Goal: Task Accomplishment & Management: Use online tool/utility

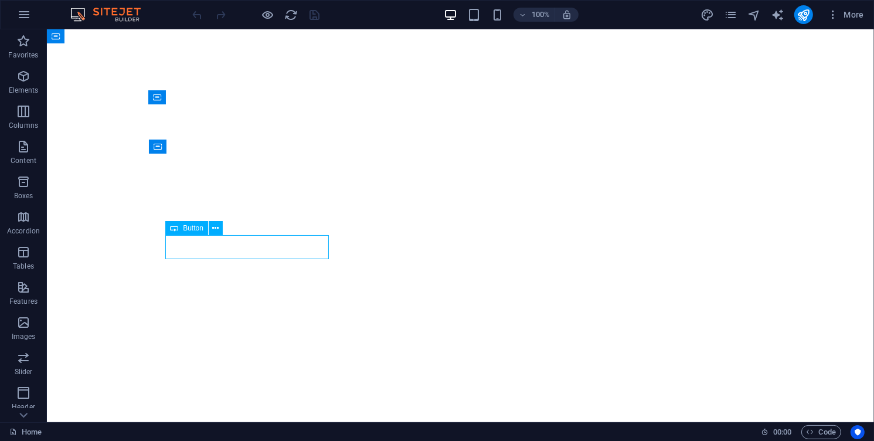
select select "%"
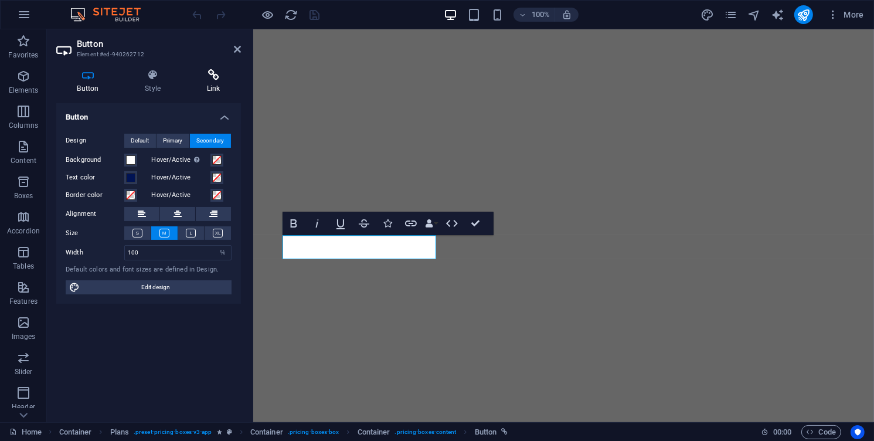
click at [202, 91] on h4 "Link" at bounding box center [213, 81] width 55 height 25
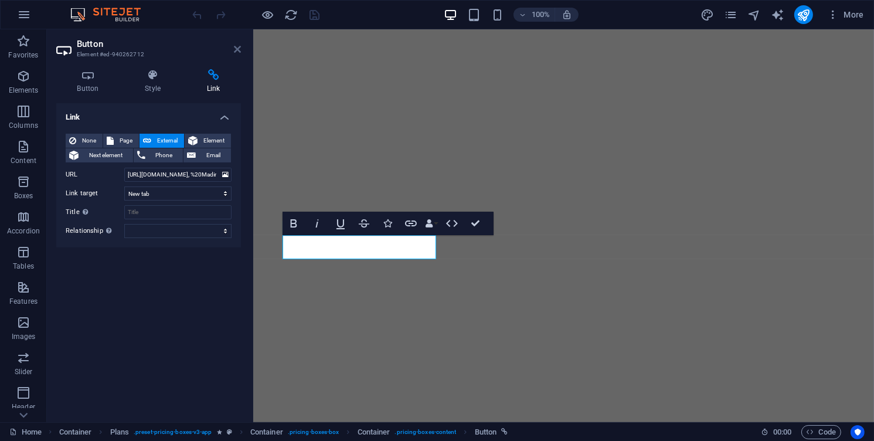
click at [239, 49] on icon at bounding box center [237, 49] width 7 height 9
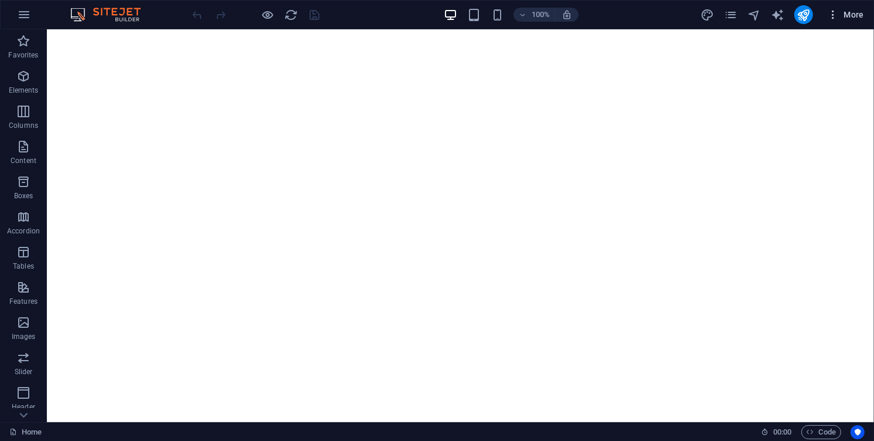
click at [848, 12] on span "More" at bounding box center [845, 15] width 37 height 12
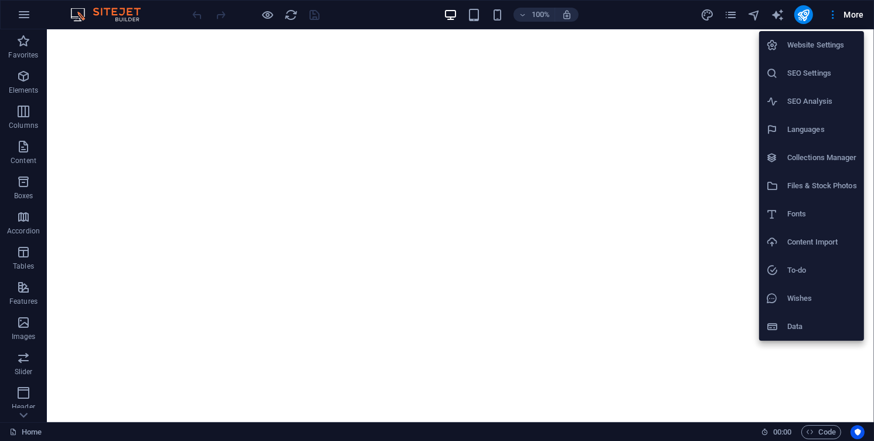
click at [738, 13] on div at bounding box center [437, 220] width 874 height 441
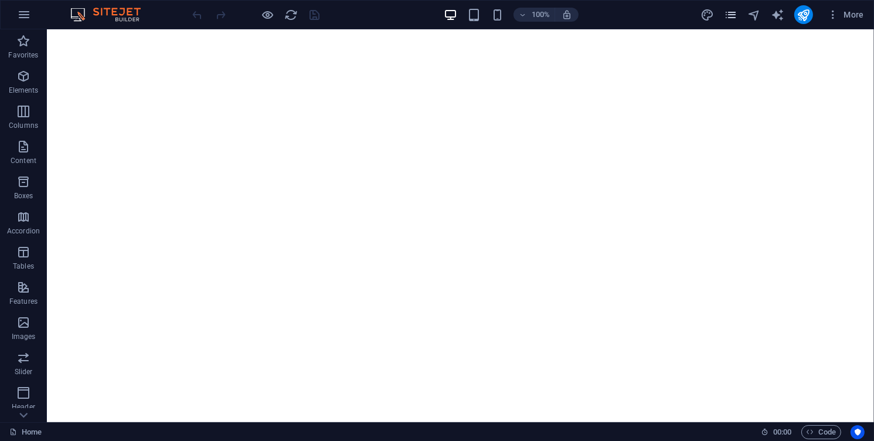
click at [731, 13] on icon "pages" at bounding box center [730, 14] width 13 height 13
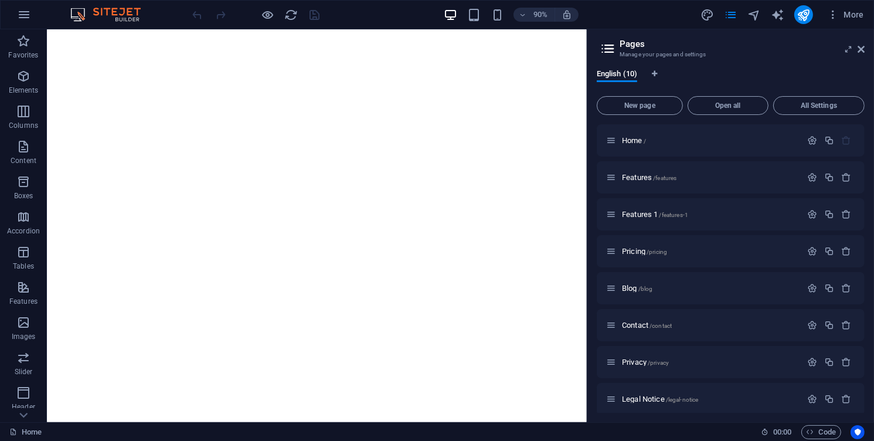
scroll to position [81, 0]
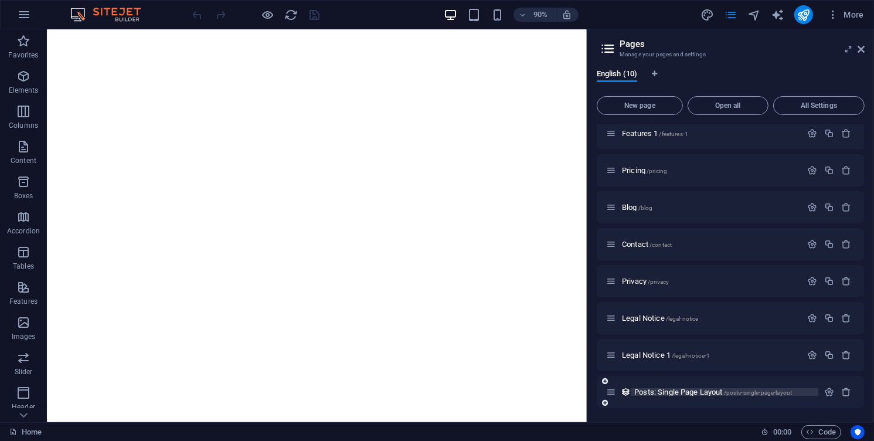
click at [714, 393] on span "Posts: Single Page Layout /posts-single-page-layout" at bounding box center [713, 391] width 158 height 9
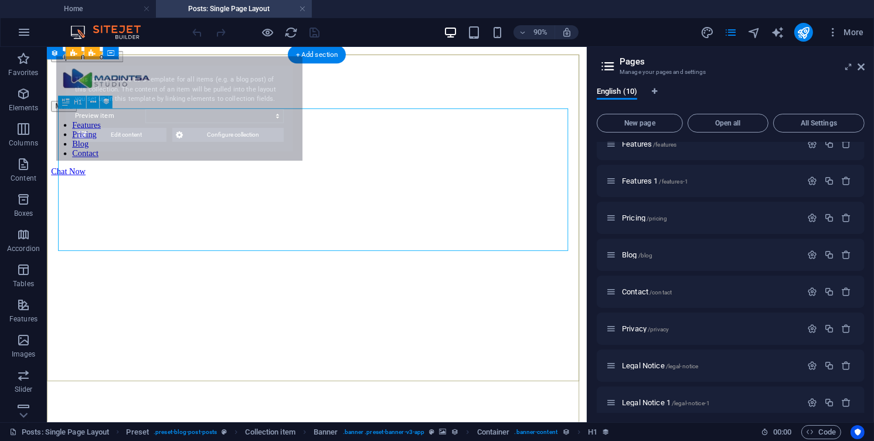
scroll to position [0, 0]
select select "68c8c4100ecaead9780c9baa"
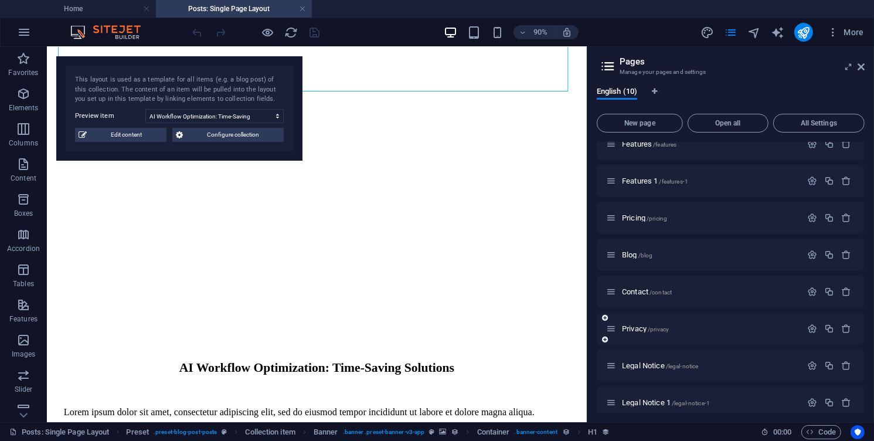
scroll to position [98, 0]
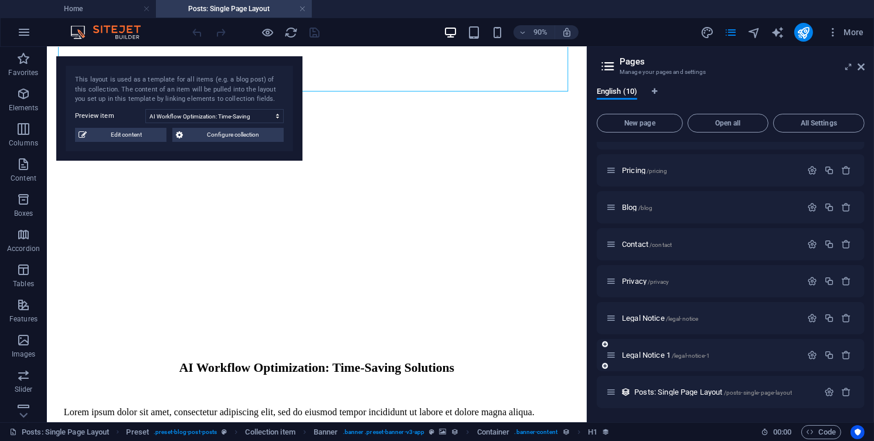
click at [672, 362] on div "Legal Notice 1 /legal-notice-1" at bounding box center [731, 355] width 268 height 32
click at [665, 349] on div "Legal Notice 1 /legal-notice-1" at bounding box center [703, 354] width 195 height 13
click at [653, 357] on span "Legal Notice 1 /legal-notice-1" at bounding box center [666, 354] width 88 height 9
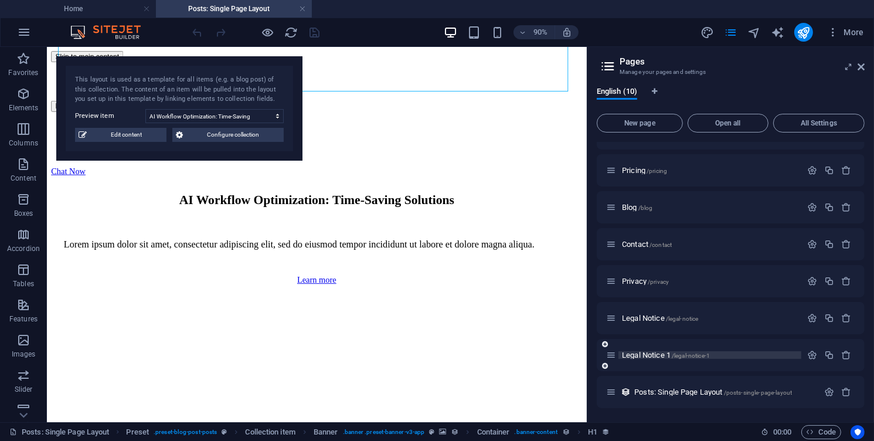
scroll to position [51, 0]
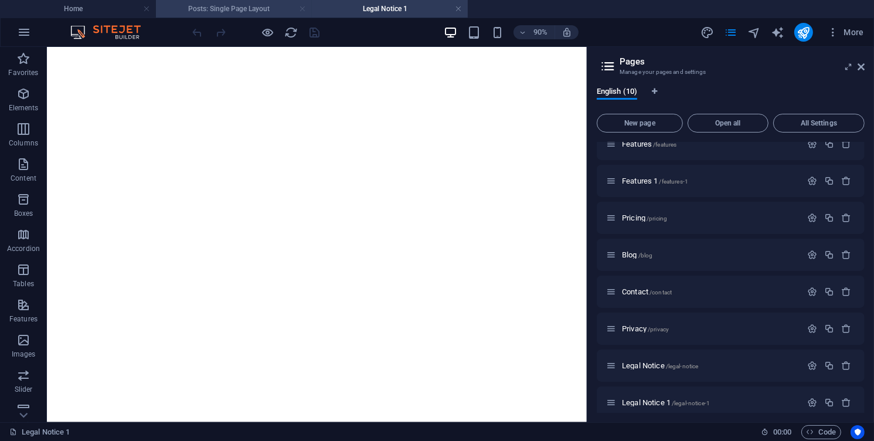
click at [304, 10] on link at bounding box center [302, 9] width 7 height 11
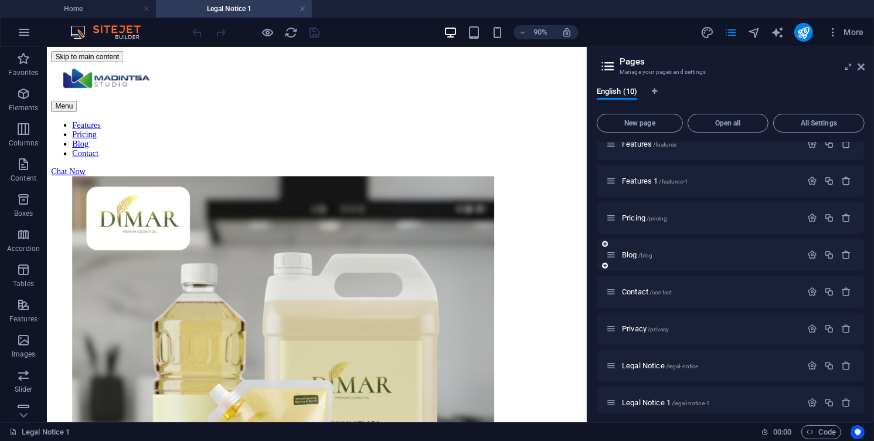
scroll to position [0, 0]
click at [675, 366] on span "/legal-notice" at bounding box center [682, 366] width 33 height 6
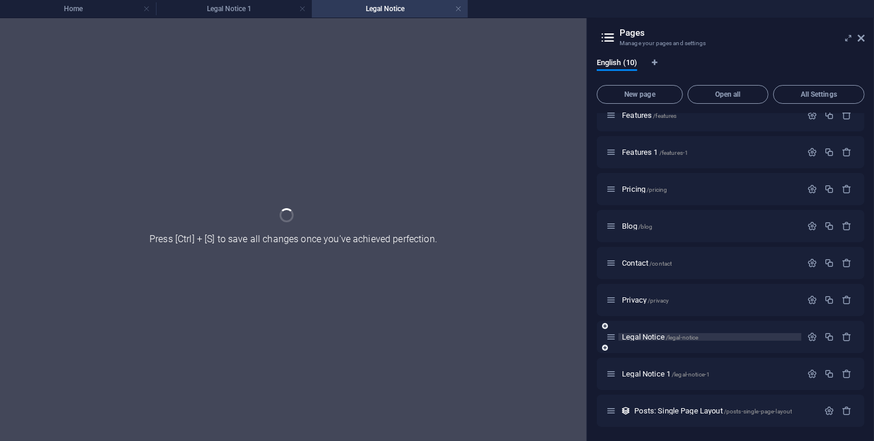
click at [675, 367] on div "Legal Notice 1 /legal-notice-1" at bounding box center [703, 373] width 195 height 13
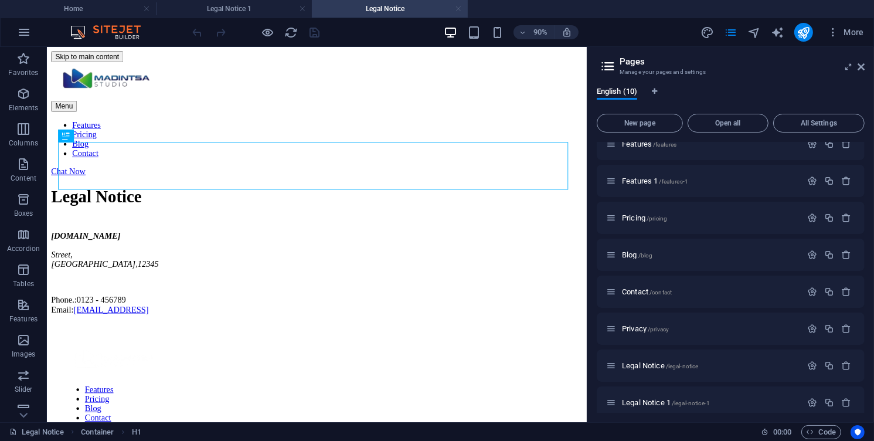
click at [458, 10] on link at bounding box center [458, 9] width 7 height 11
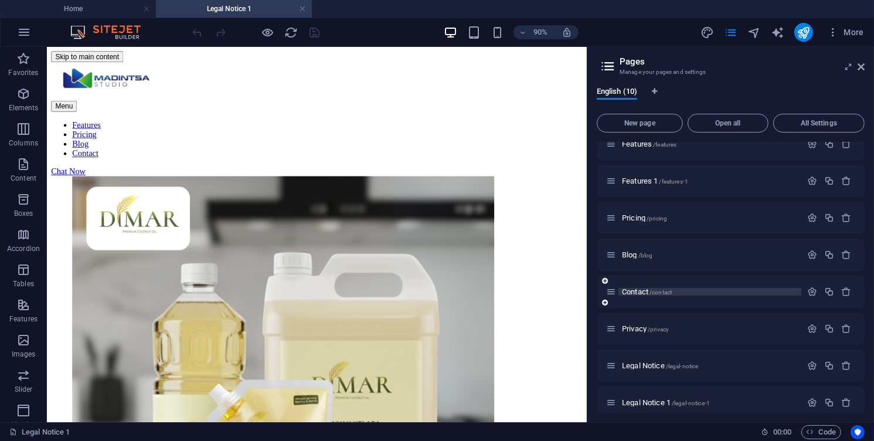
scroll to position [98, 0]
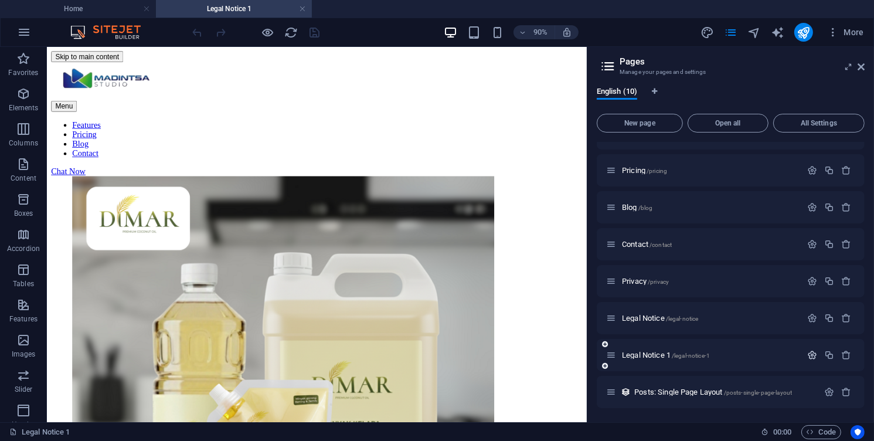
click at [811, 353] on icon "button" at bounding box center [812, 355] width 10 height 10
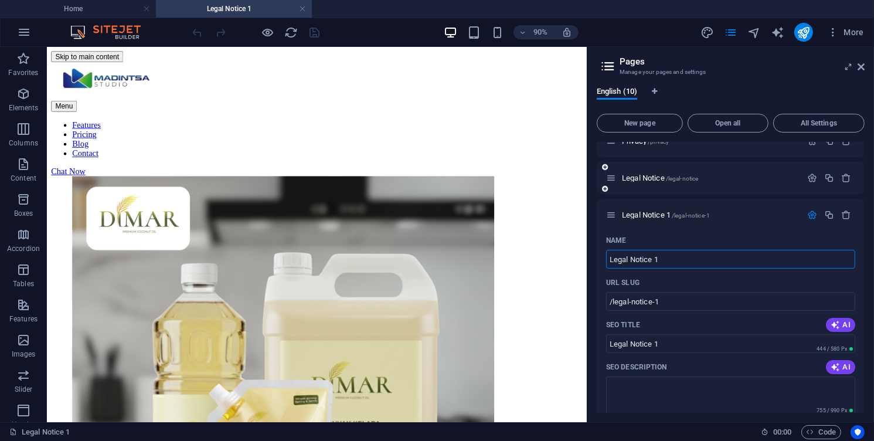
scroll to position [244, 0]
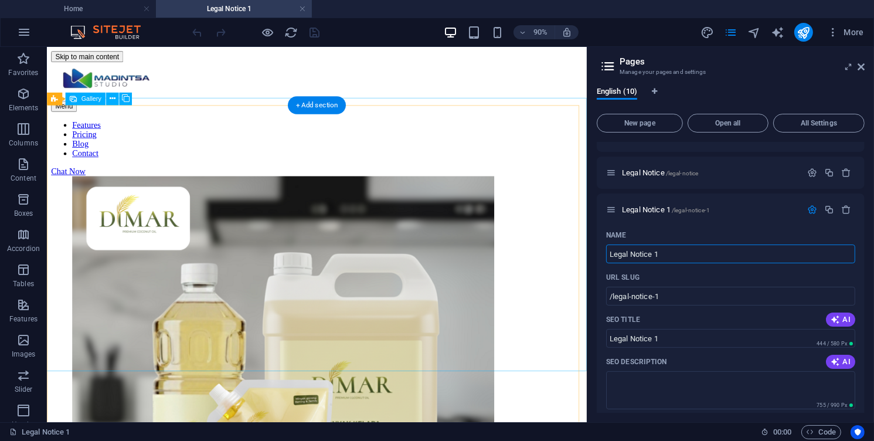
drag, startPoint x: 713, startPoint y: 300, endPoint x: 586, endPoint y: 281, distance: 129.1
type input "Por"
type input "/p"
type input "P"
type input "Portofol"
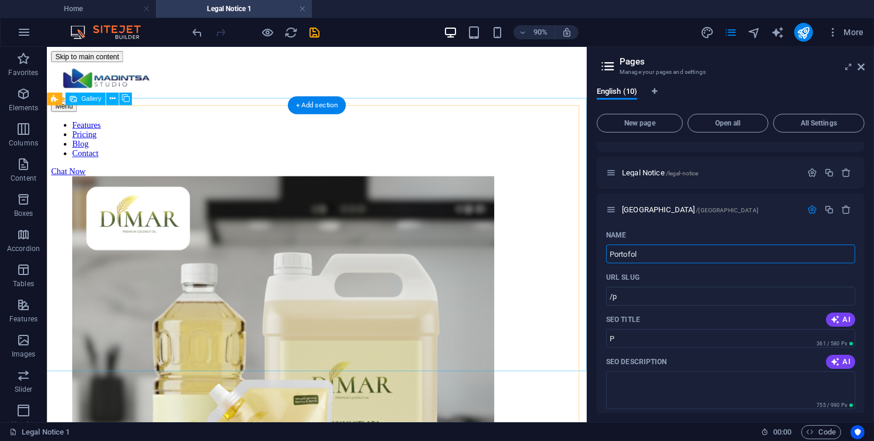
type input "/[GEOGRAPHIC_DATA]"
type input "[GEOGRAPHIC_DATA]"
type input "Portofolio"
type input "/portofolio"
type input "Portofolio"
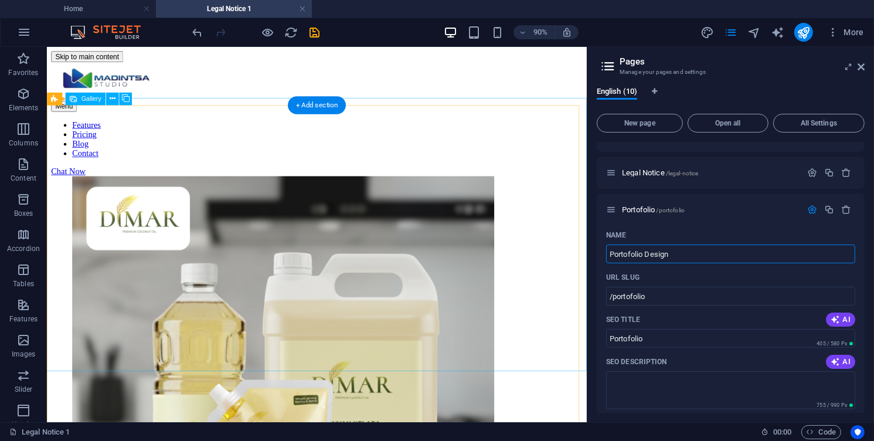
type input "Portofolio Design"
type input "/portofolio-design"
type input "Portofolio Design"
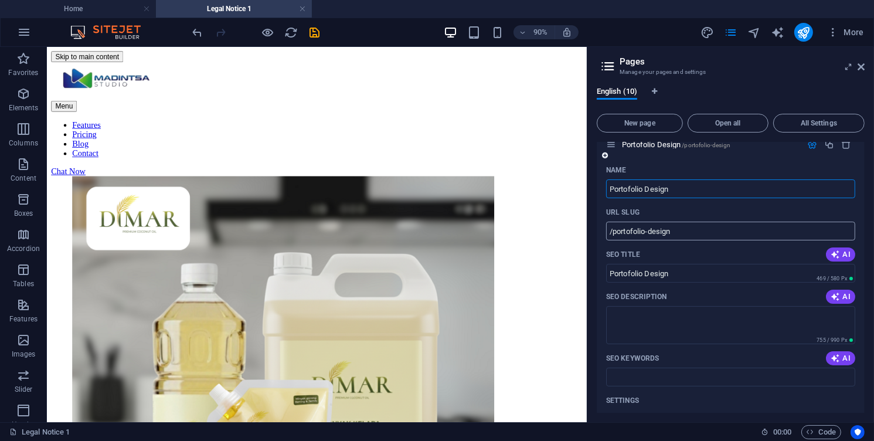
scroll to position [309, 0]
type input "Portofolio Design"
click at [831, 253] on icon "button" at bounding box center [835, 253] width 9 height 9
click at [747, 276] on input "Portofolio Design" at bounding box center [730, 272] width 249 height 19
click at [838, 250] on span "AI" at bounding box center [841, 253] width 20 height 9
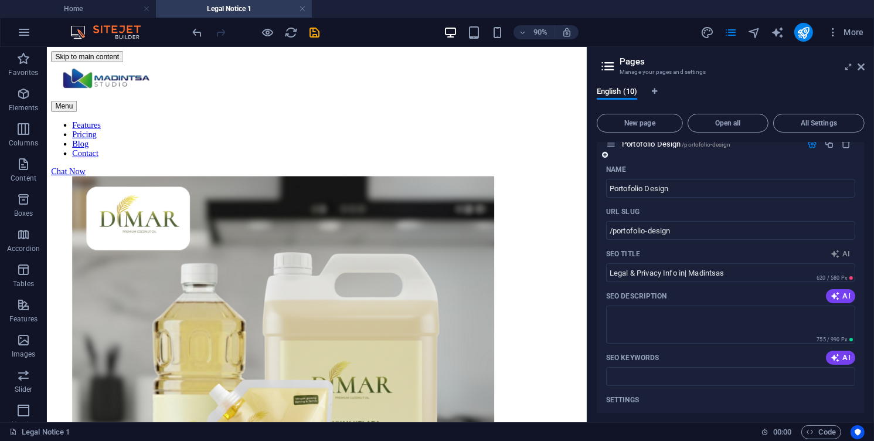
scroll to position [300, 0]
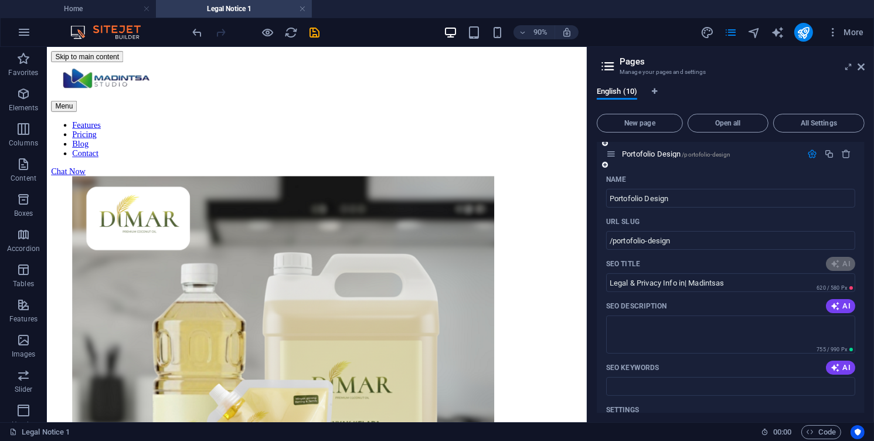
click at [822, 271] on div "SEO Title AI" at bounding box center [730, 263] width 249 height 19
click at [838, 267] on div "AI" at bounding box center [840, 264] width 29 height 14
drag, startPoint x: 770, startPoint y: 278, endPoint x: 674, endPoint y: 280, distance: 96.1
click at [674, 280] on input "Madintsas Studio: Legal & Privacy" at bounding box center [730, 282] width 249 height 19
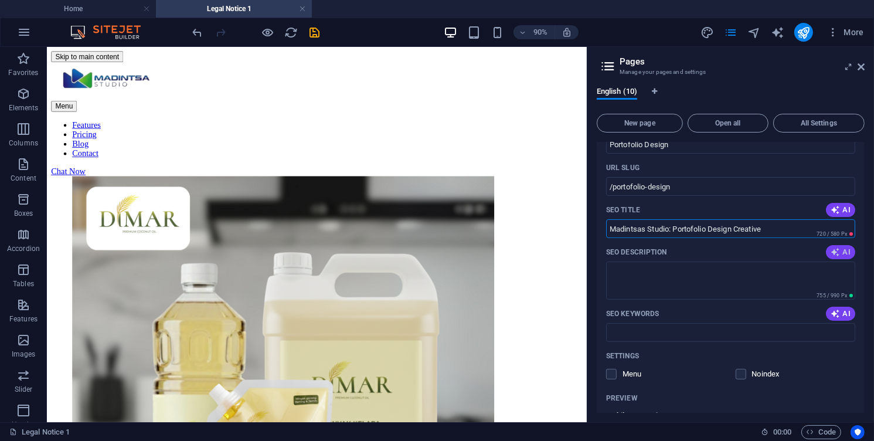
type input "Madintsas Studio: Portofolio Design Creative"
click at [834, 250] on icon "button" at bounding box center [835, 251] width 9 height 9
type textarea "Explore Madintsa Studios Legal Notice and Privacy Policy to understand your rig…"
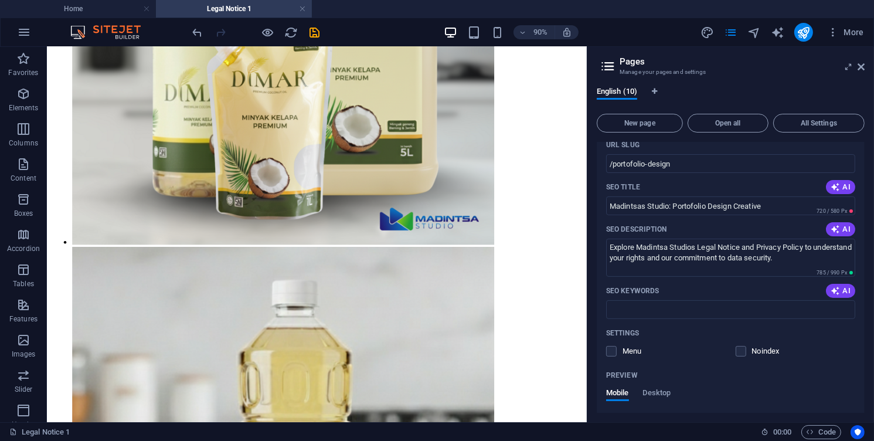
scroll to position [382, 0]
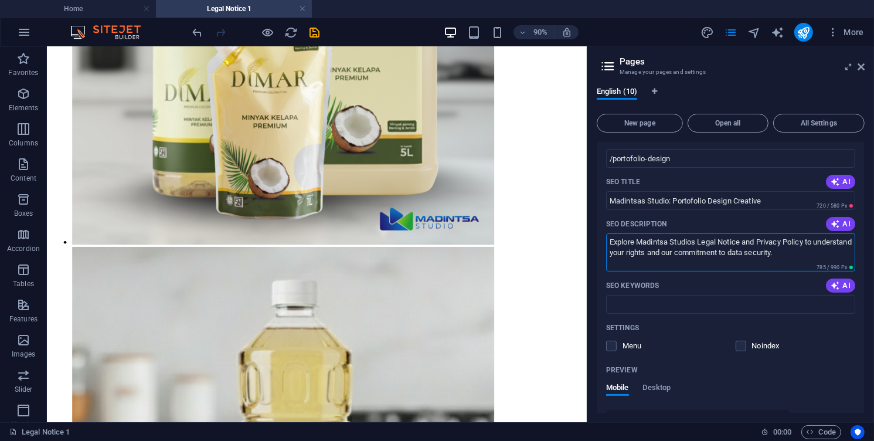
drag, startPoint x: 823, startPoint y: 249, endPoint x: 596, endPoint y: 243, distance: 226.9
click at [596, 243] on div "English (10) New page Open all All Settings Home / Features /features Features …" at bounding box center [730, 249] width 287 height 345
click at [675, 200] on input "Madintsas Studio: Portofolio Design Creative" at bounding box center [730, 200] width 249 height 19
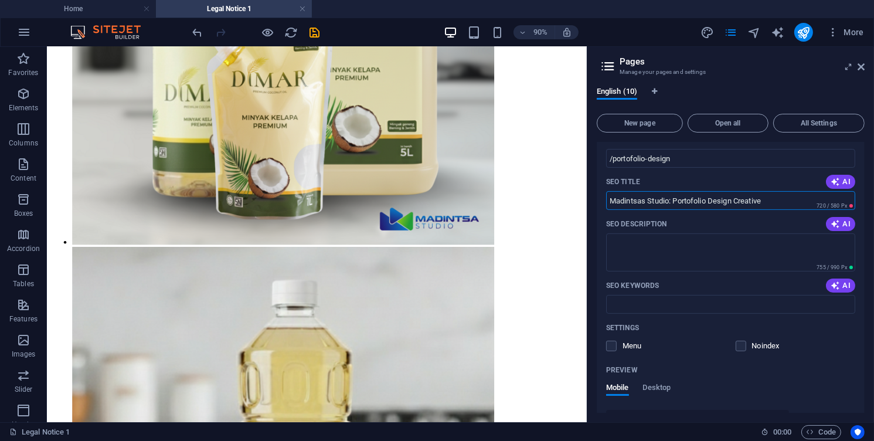
click at [746, 202] on input "Madintsas Studio: Portofolio Design Creative" at bounding box center [730, 200] width 249 height 19
click at [673, 200] on input "Madintsas Studio: Portofolio Design" at bounding box center [730, 200] width 249 height 19
click at [610, 198] on input "Madintsas Studio: Portofolio Design" at bounding box center [730, 200] width 249 height 19
click at [672, 199] on input "Madintsas Studio: Portofolio Design" at bounding box center [730, 200] width 249 height 19
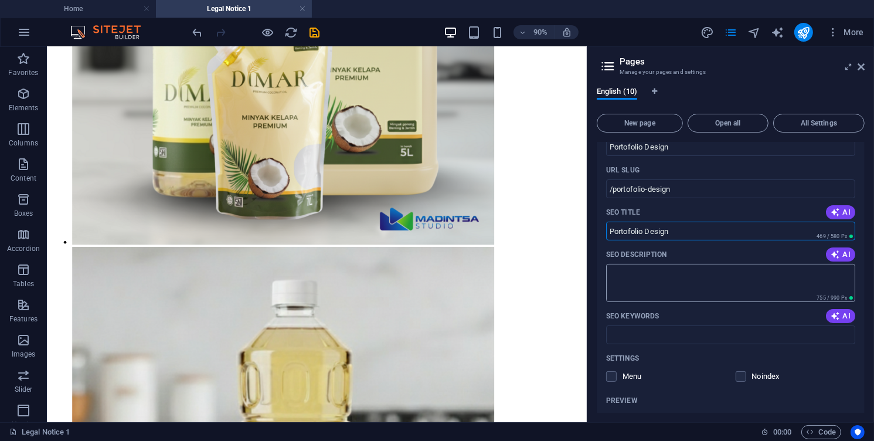
scroll to position [350, 0]
type input "Portofolio Design"
click at [682, 274] on textarea "SEO Description" at bounding box center [730, 283] width 249 height 38
click at [845, 254] on span "AI" at bounding box center [841, 254] width 20 height 9
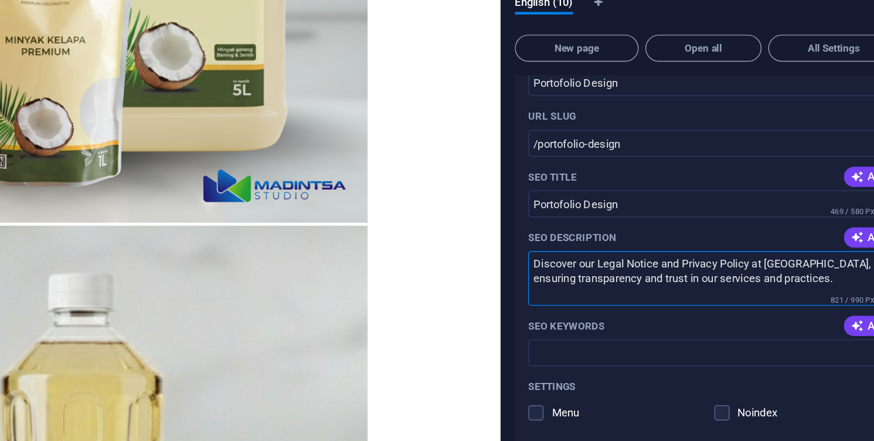
drag, startPoint x: 827, startPoint y: 290, endPoint x: 608, endPoint y: 275, distance: 219.1
click at [608, 275] on textarea "Discover our Legal Notice and Privacy Policy at [GEOGRAPHIC_DATA], ensuring tra…" at bounding box center [730, 283] width 249 height 38
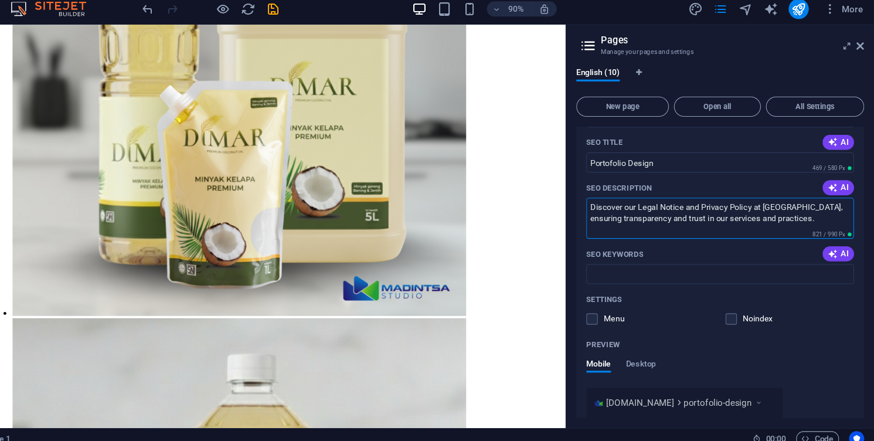
scroll to position [411, 0]
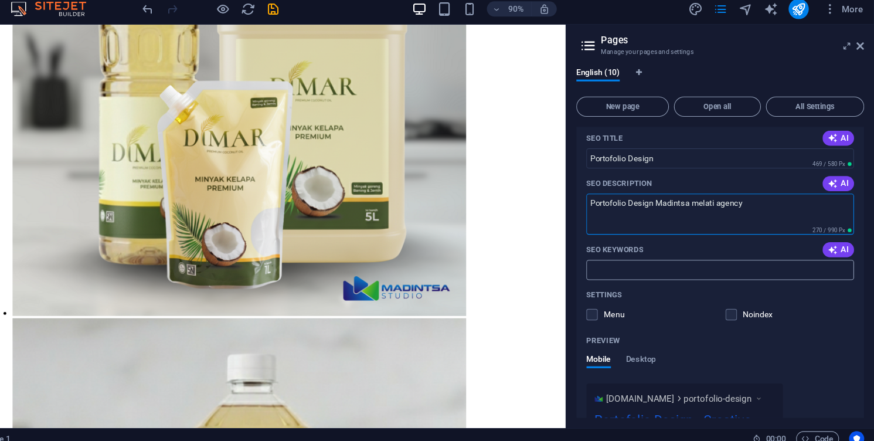
type textarea "Portofolio Design Madintsa melati agency"
click at [728, 274] on input "SEO Keywords" at bounding box center [730, 275] width 249 height 19
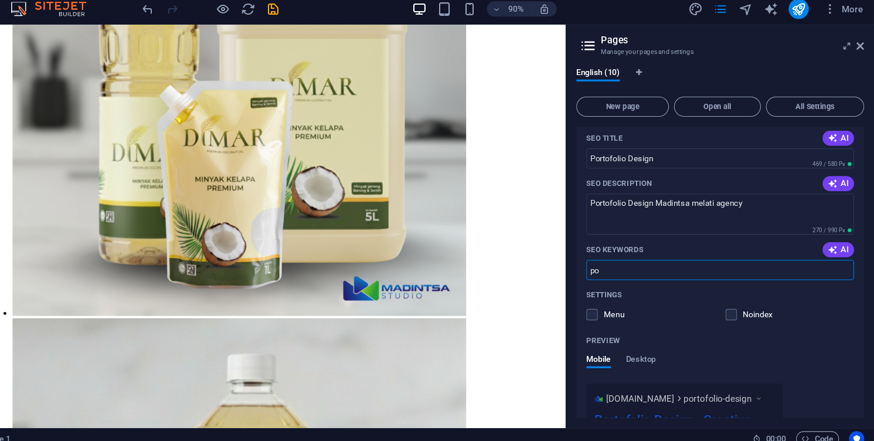
type input "p"
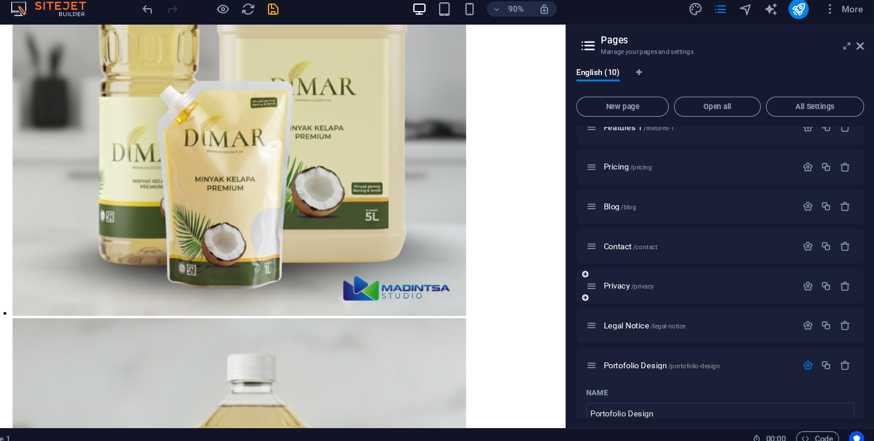
scroll to position [91, 0]
type input "design creative, madintsa studio"
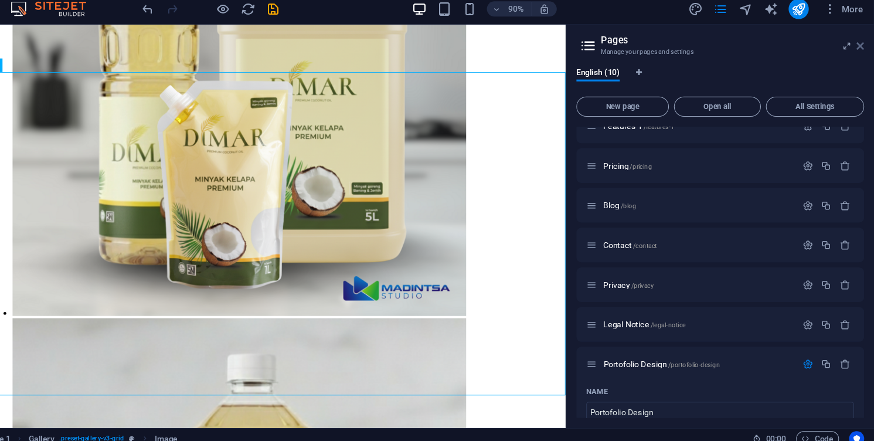
click at [858, 67] on icon at bounding box center [860, 66] width 7 height 9
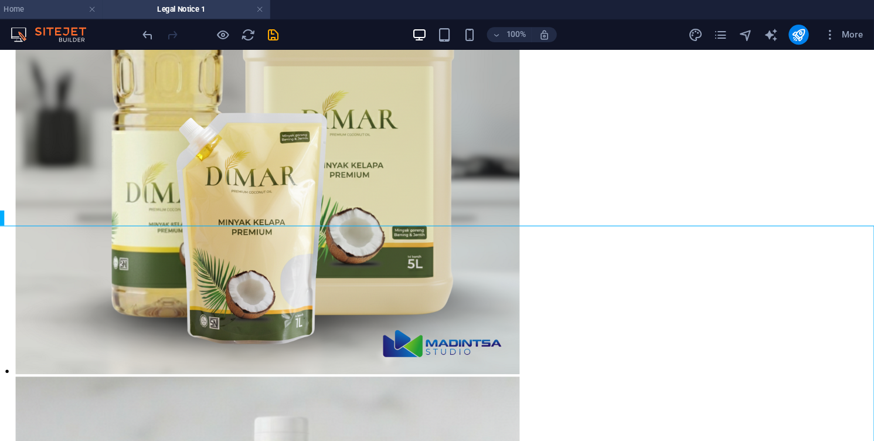
click at [101, 9] on h4 "Home" at bounding box center [78, 8] width 156 height 13
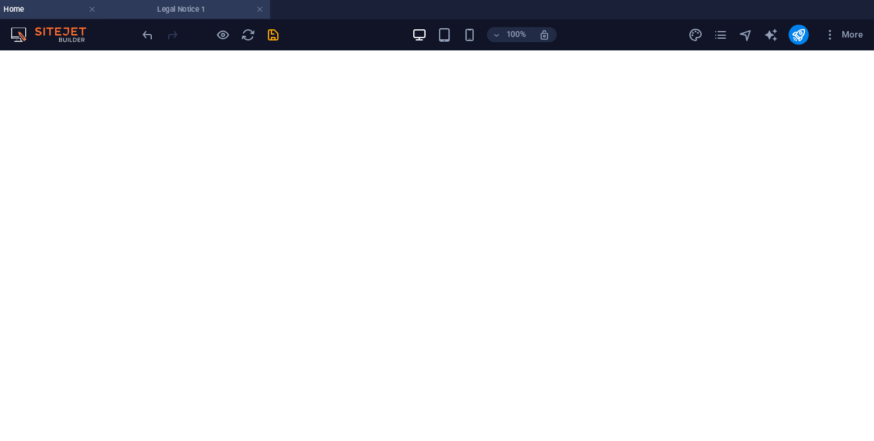
click at [227, 15] on h4 "Legal Notice 1" at bounding box center [234, 8] width 156 height 13
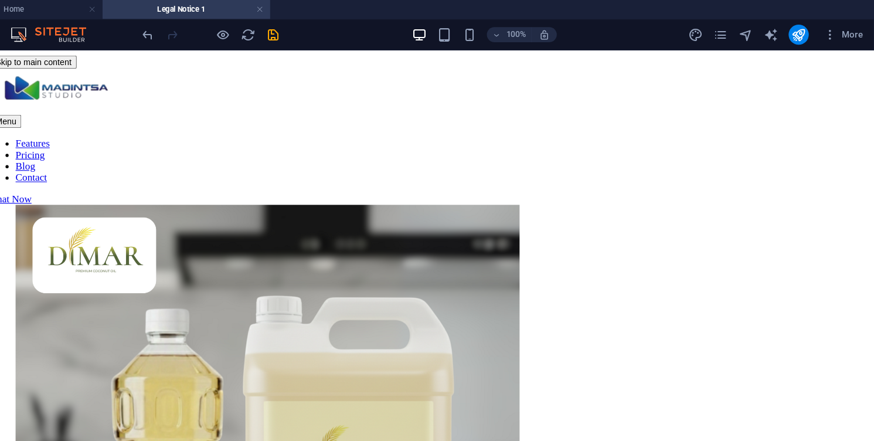
scroll to position [311, 0]
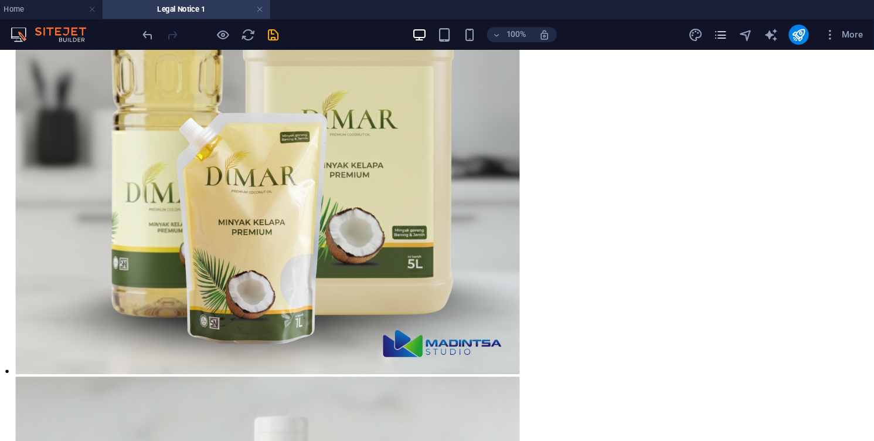
click at [732, 30] on icon "pages" at bounding box center [730, 32] width 13 height 13
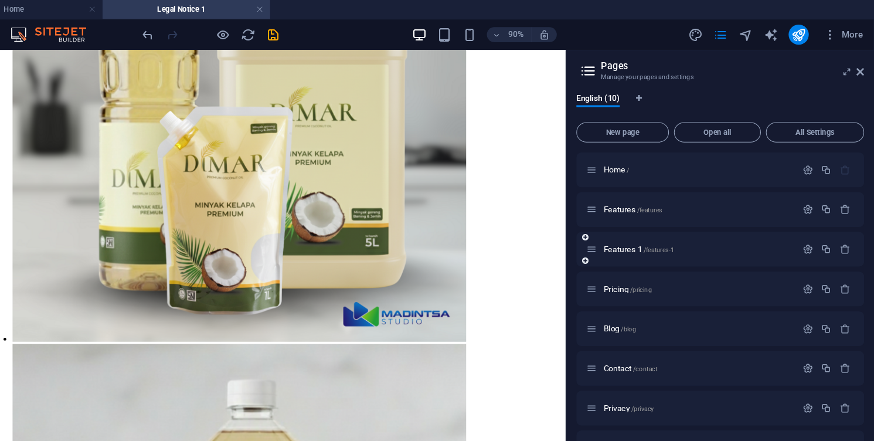
scroll to position [98, 0]
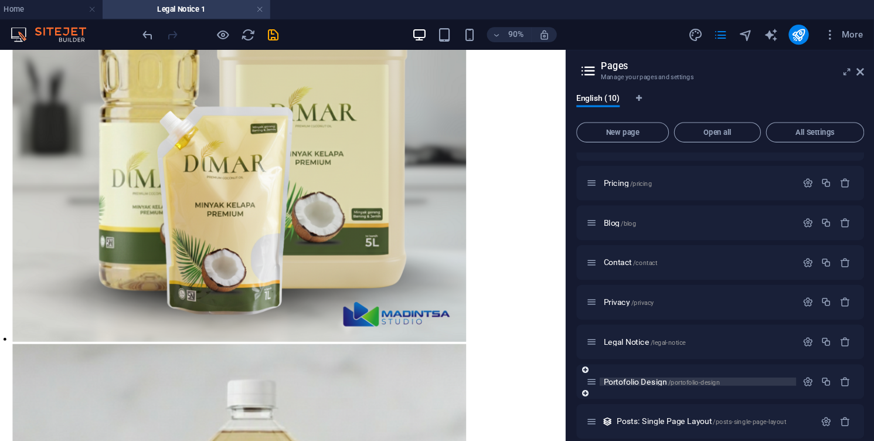
click at [658, 354] on span "Portofolio Design /portofolio-design" at bounding box center [676, 354] width 108 height 9
click at [644, 321] on span "Legal Notice /legal-notice" at bounding box center [660, 318] width 76 height 9
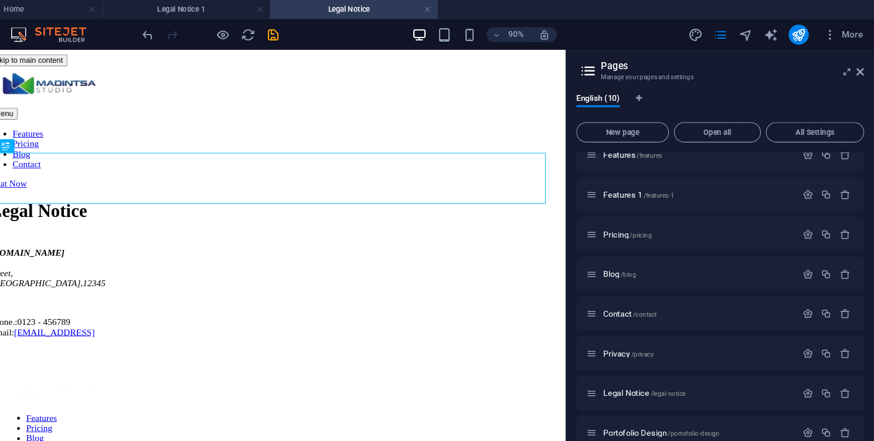
scroll to position [0, 0]
click at [459, 8] on link at bounding box center [458, 9] width 7 height 11
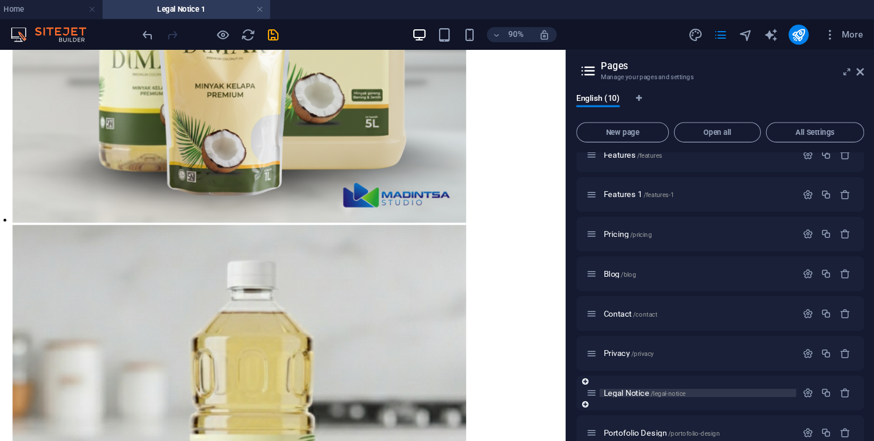
scroll to position [98, 0]
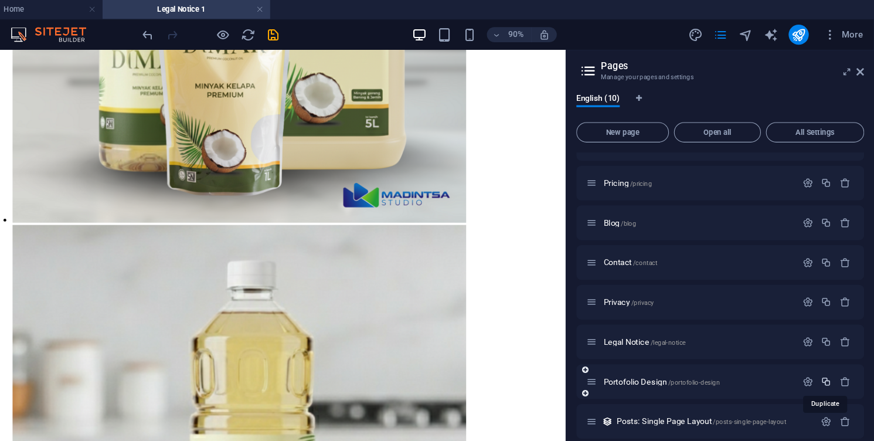
click at [830, 355] on icon "button" at bounding box center [829, 355] width 10 height 10
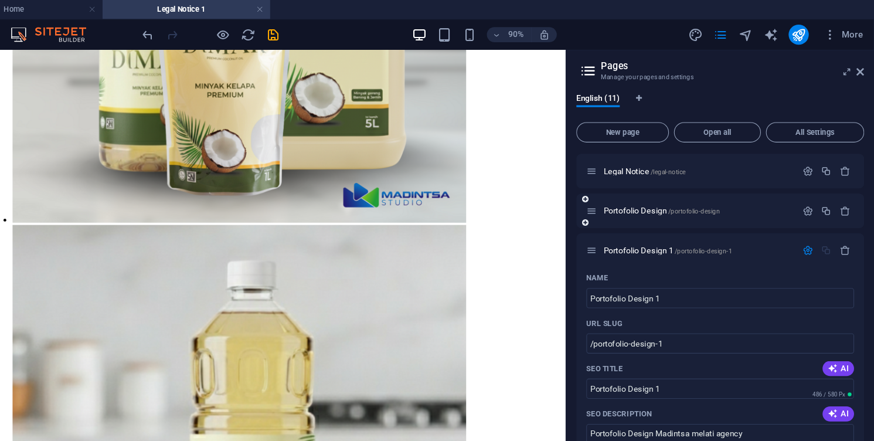
click at [662, 200] on div "Portofolio Design /portofolio-design" at bounding box center [703, 195] width 195 height 13
click at [655, 193] on span "Portofolio Design /portofolio-design" at bounding box center [676, 196] width 108 height 9
click at [654, 234] on span "Portofolio Design 1 /portofolio-design-1" at bounding box center [682, 233] width 120 height 9
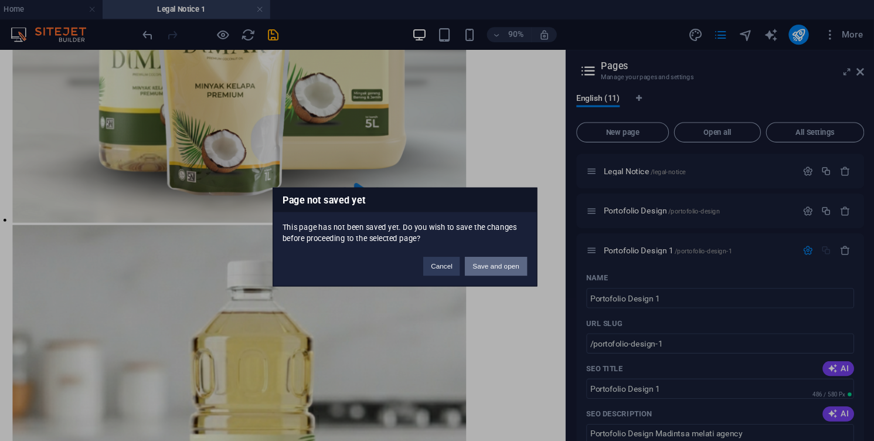
click at [507, 249] on button "Save and open" at bounding box center [521, 248] width 57 height 18
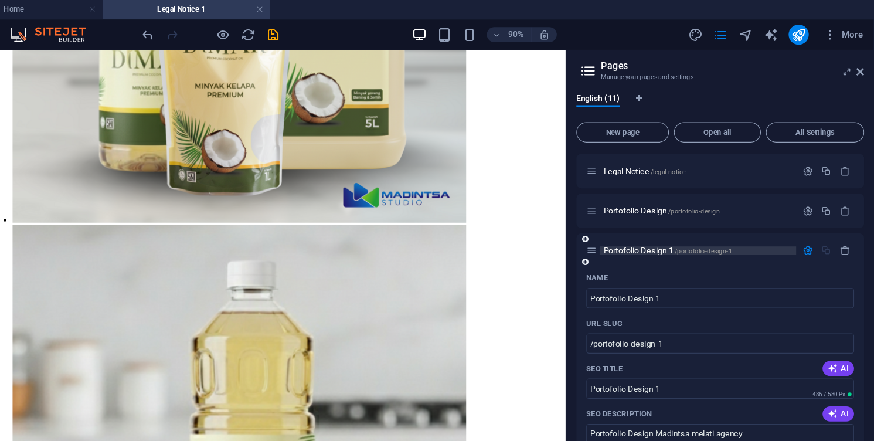
click at [663, 231] on span "Portofolio Design 1 /portofolio-design-1" at bounding box center [682, 233] width 120 height 9
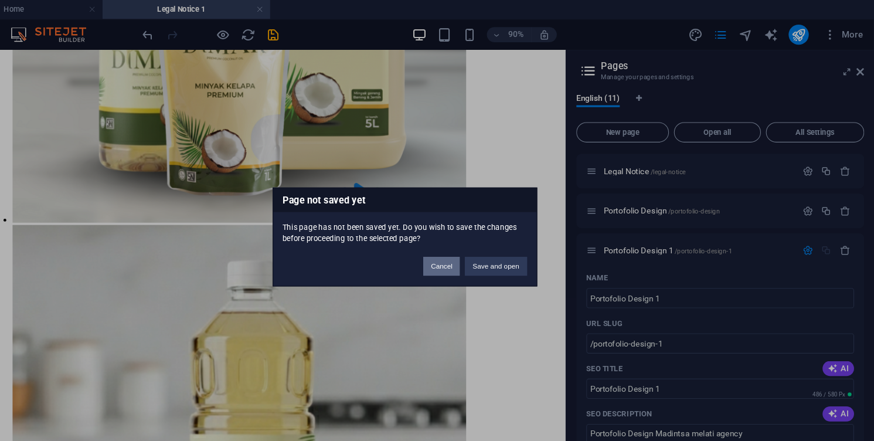
click at [478, 243] on button "Cancel" at bounding box center [471, 248] width 34 height 18
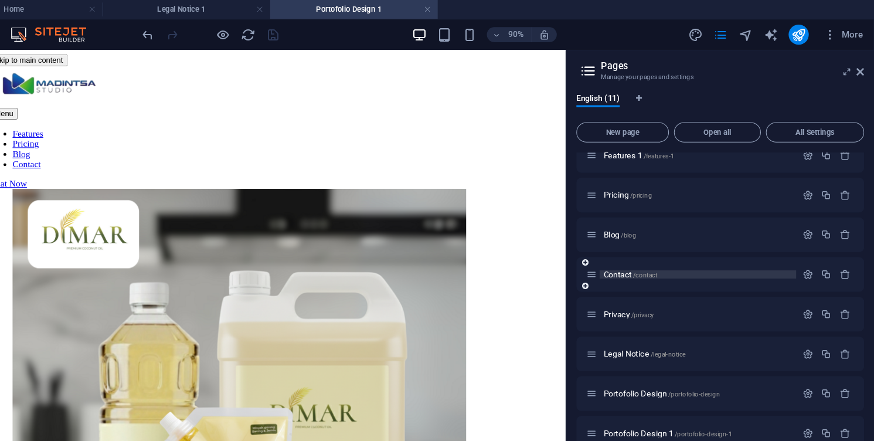
scroll to position [135, 0]
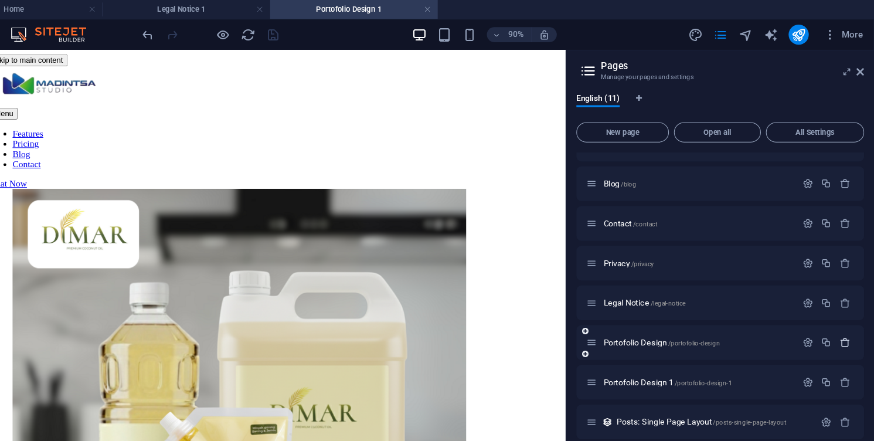
click at [847, 319] on icon "button" at bounding box center [847, 319] width 10 height 10
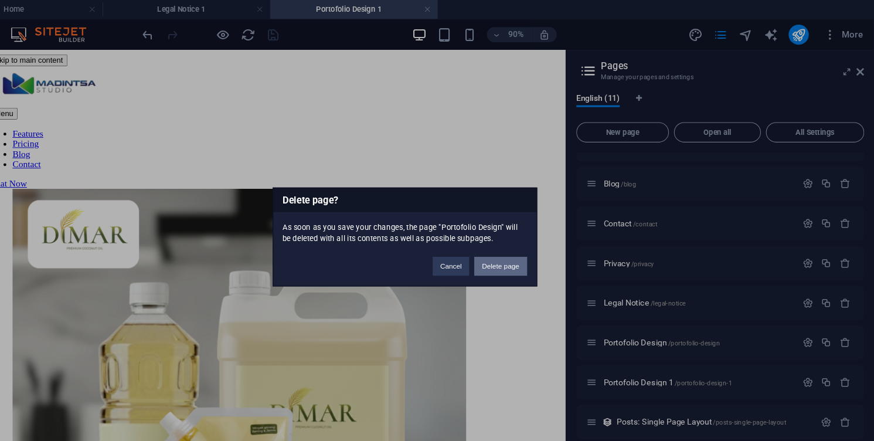
click at [528, 249] on button "Delete page" at bounding box center [526, 248] width 49 height 18
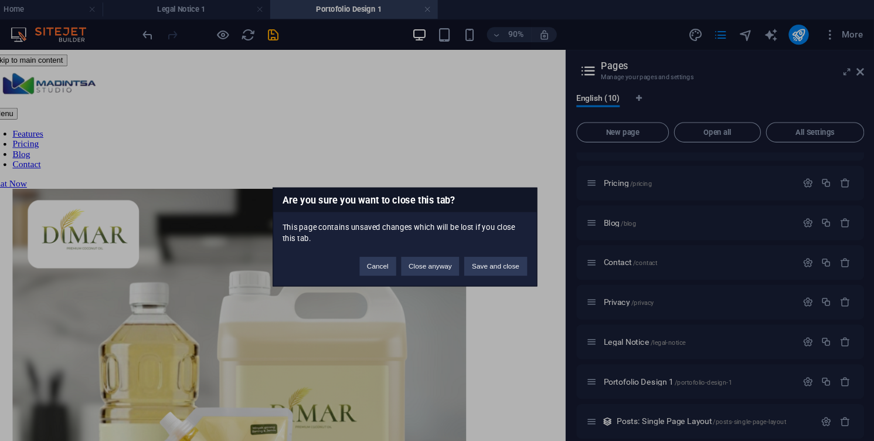
scroll to position [98, 0]
click at [508, 242] on button "Save and close" at bounding box center [521, 248] width 58 height 18
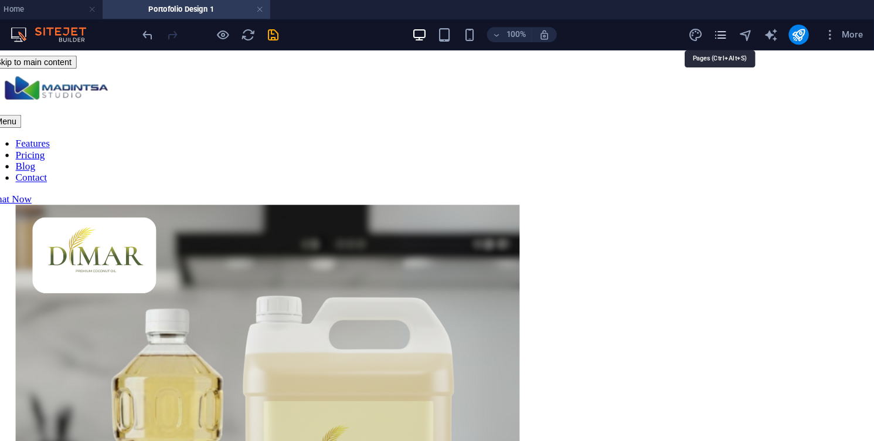
click at [733, 32] on icon "pages" at bounding box center [730, 32] width 13 height 13
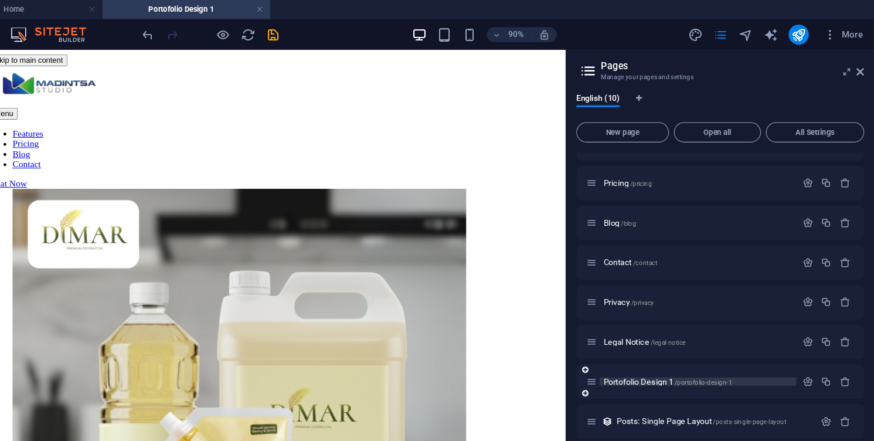
click at [705, 356] on span "/portofolio-design-1" at bounding box center [715, 355] width 54 height 6
click at [812, 354] on icon "button" at bounding box center [812, 355] width 10 height 10
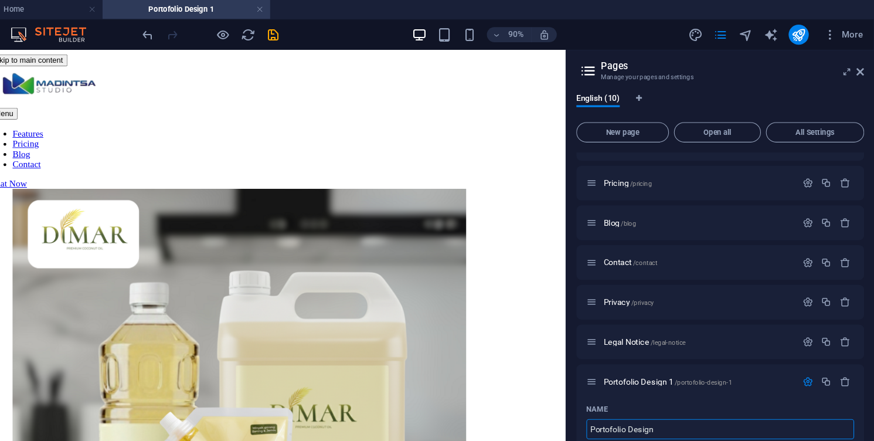
type input "Portofolio Design"
type input "/portofolio-design"
type input "Portofolio Design"
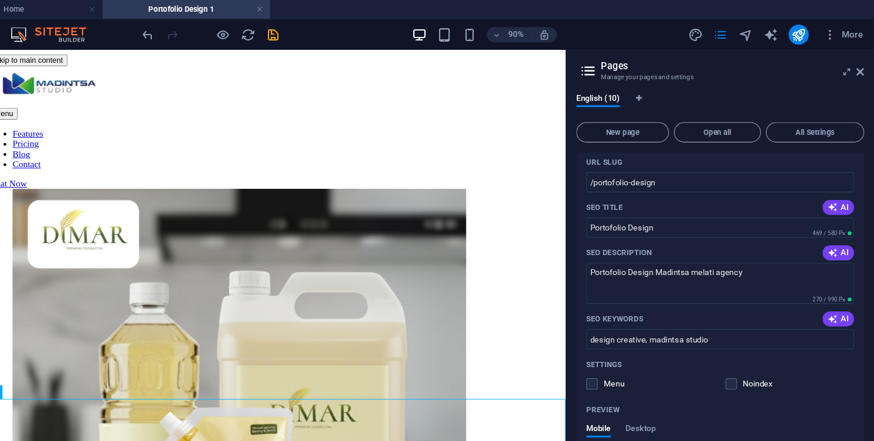
scroll to position [351, 0]
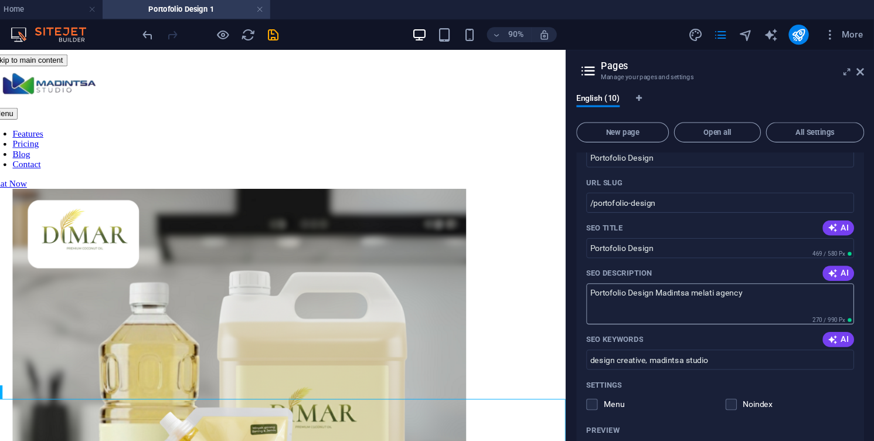
click at [758, 276] on textarea "Portofolio Design Madintsa melati agency" at bounding box center [730, 283] width 249 height 38
click at [831, 253] on icon "button" at bounding box center [835, 254] width 9 height 9
click at [814, 296] on span "777 / 990 Px" at bounding box center [834, 298] width 41 height 8
click at [780, 292] on textarea "Discover Madinta Studios Legal Notice and Privacy Policy, ensuring transparency…" at bounding box center [730, 283] width 249 height 38
drag, startPoint x: 807, startPoint y: 286, endPoint x: 598, endPoint y: 272, distance: 209.7
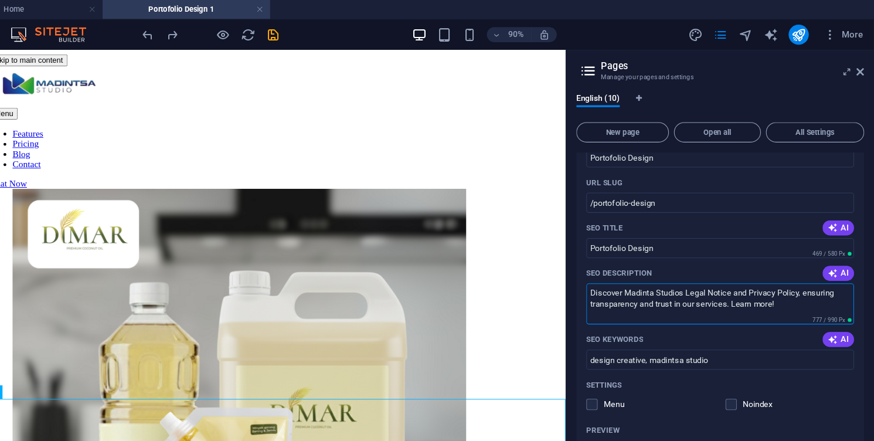
click at [598, 272] on div "Name Portofolio Design ​ URL SLUG /portofolio-design ​ SEO Title AI Portofolio …" at bounding box center [731, 356] width 268 height 477
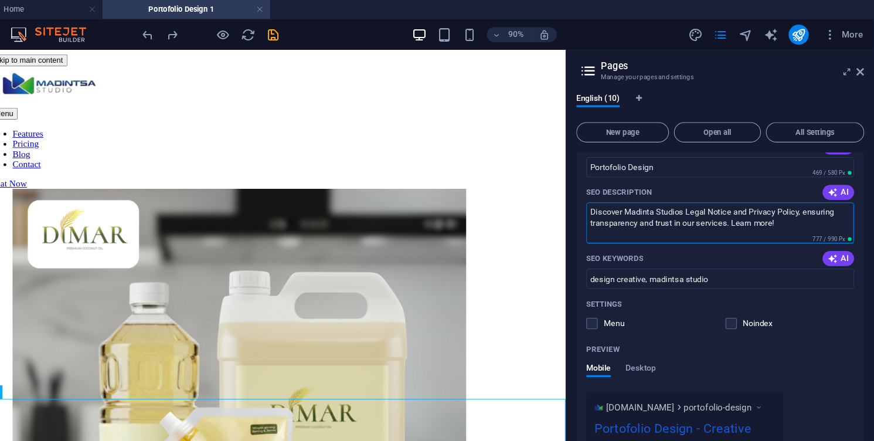
scroll to position [415, 0]
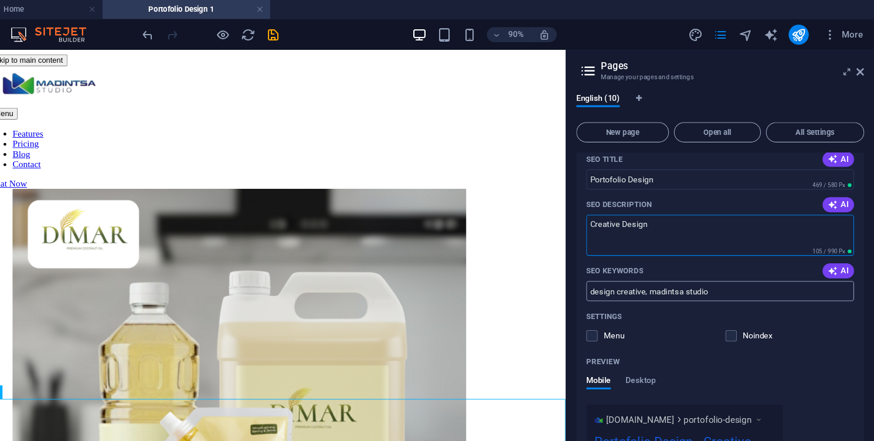
type textarea "Creative Design"
click at [617, 269] on input "design creative, madintsa studio" at bounding box center [730, 270] width 249 height 19
click at [637, 269] on input "creative, madintsa studio" at bounding box center [730, 270] width 249 height 19
paste input "design"
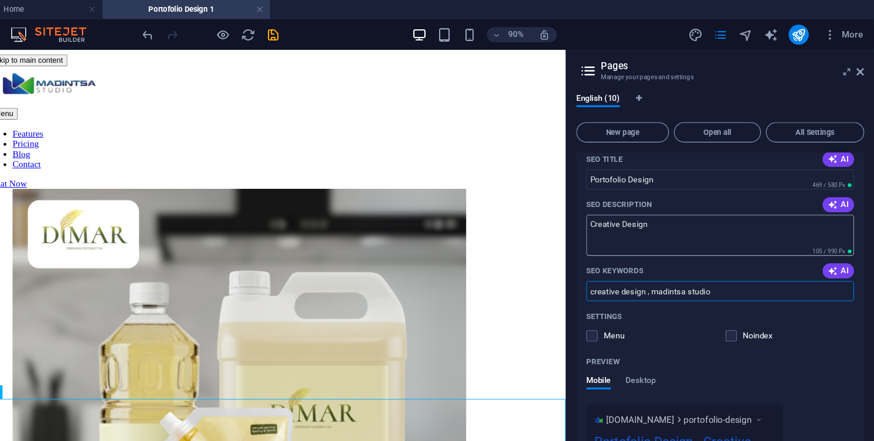
type input "creative design , madintsa studio"
click at [682, 224] on textarea "Creative Design" at bounding box center [730, 219] width 249 height 38
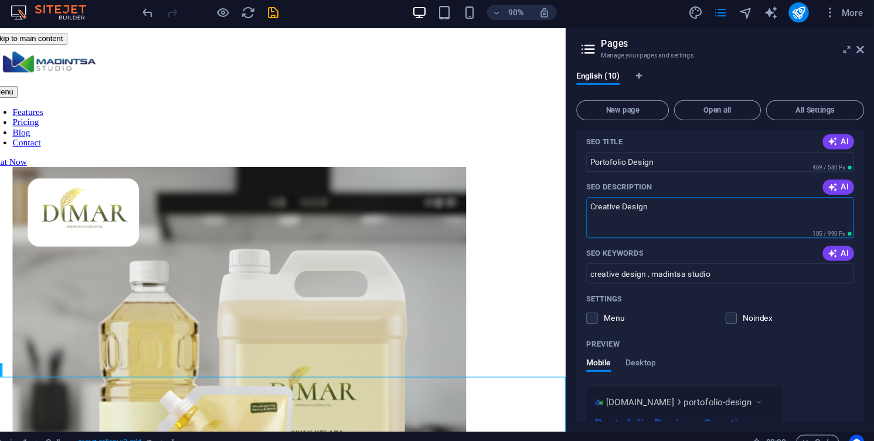
scroll to position [387, 0]
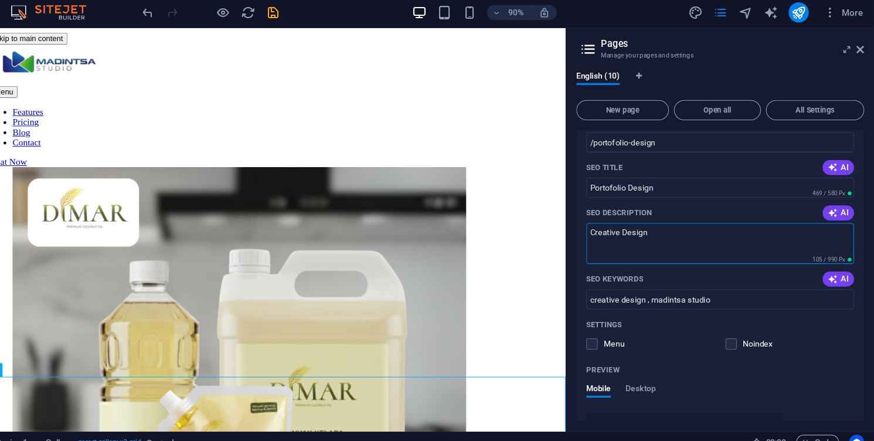
click at [710, 260] on textarea "Creative Design" at bounding box center [730, 247] width 249 height 38
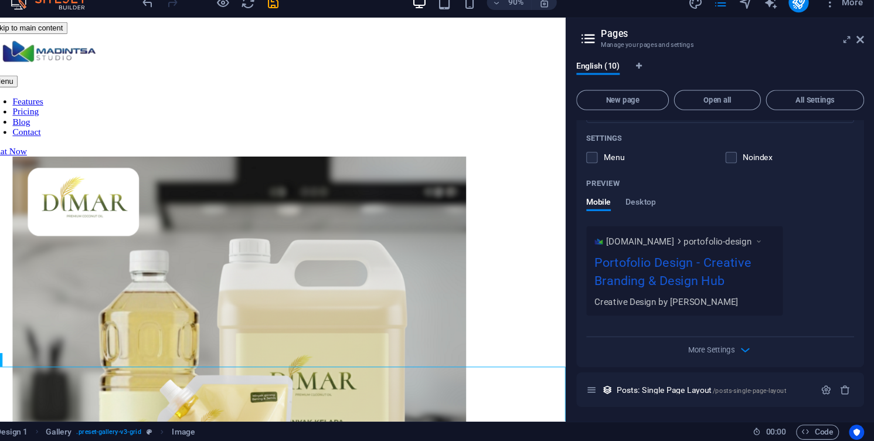
scroll to position [216, 0]
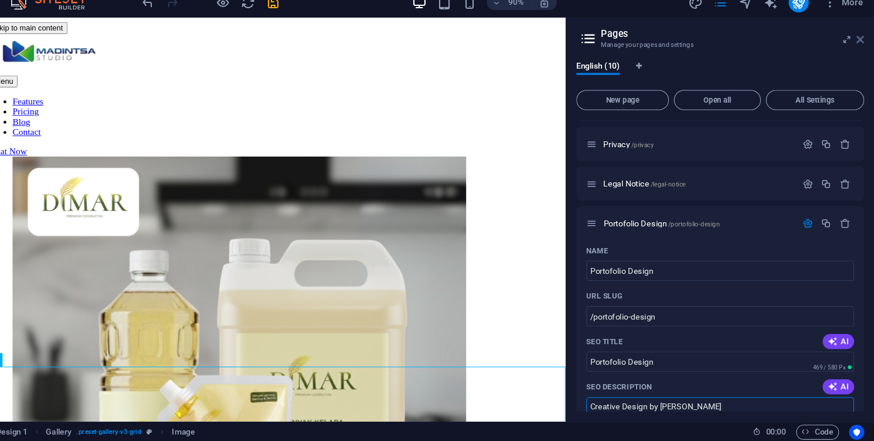
type textarea "Creative Design by [PERSON_NAME]"
click at [862, 66] on icon at bounding box center [860, 66] width 7 height 9
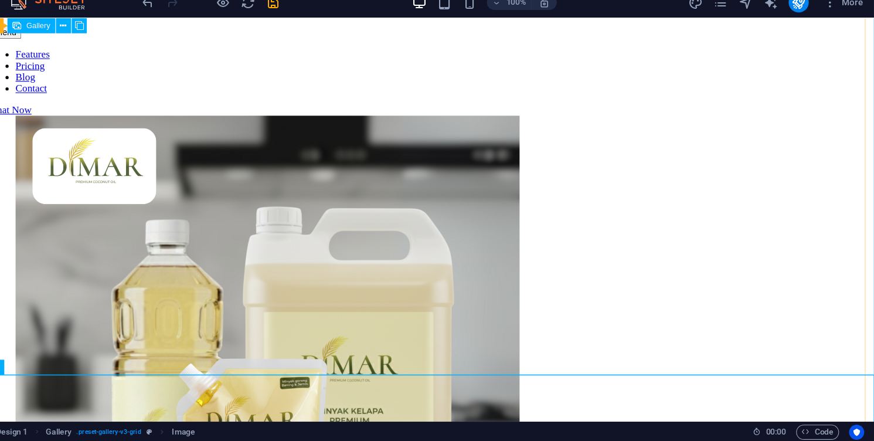
scroll to position [0, 0]
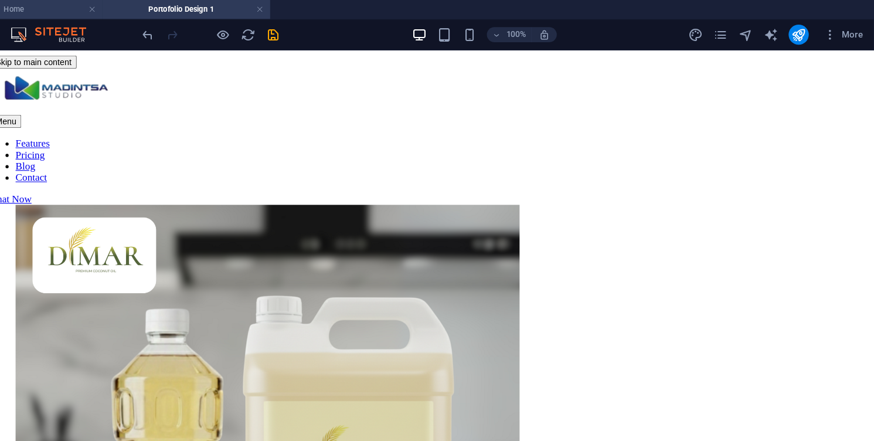
click at [99, 11] on h4 "Home" at bounding box center [78, 8] width 156 height 13
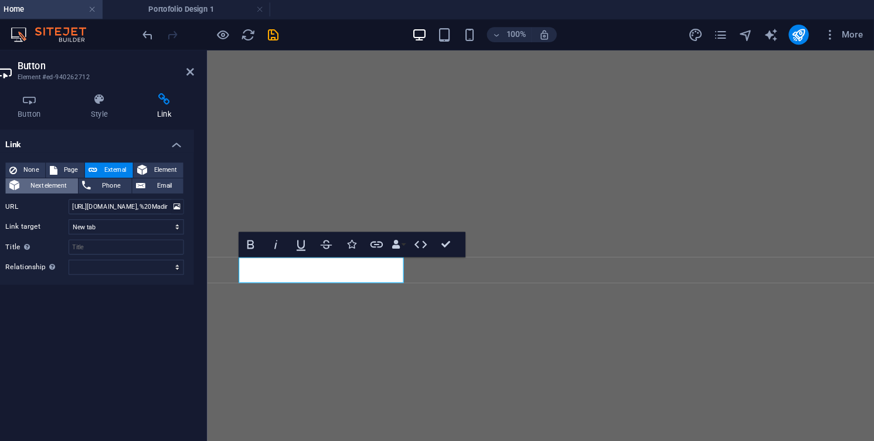
click at [109, 171] on span "Next element" at bounding box center [105, 173] width 47 height 14
select select
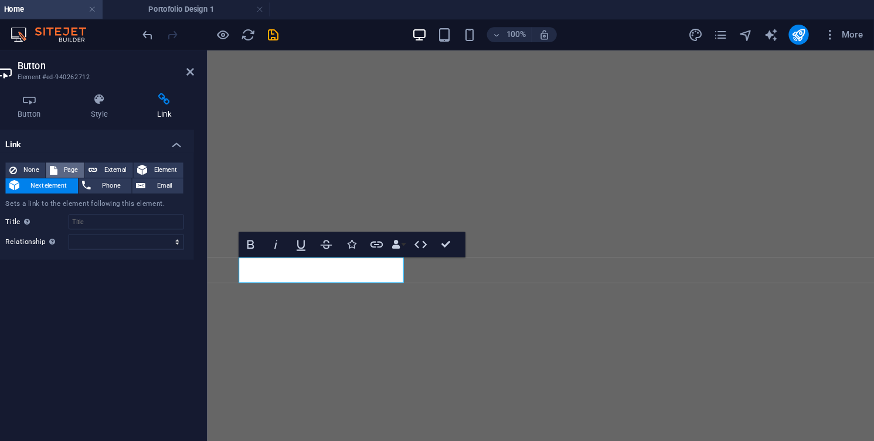
click at [123, 154] on span "Page" at bounding box center [126, 158] width 18 height 14
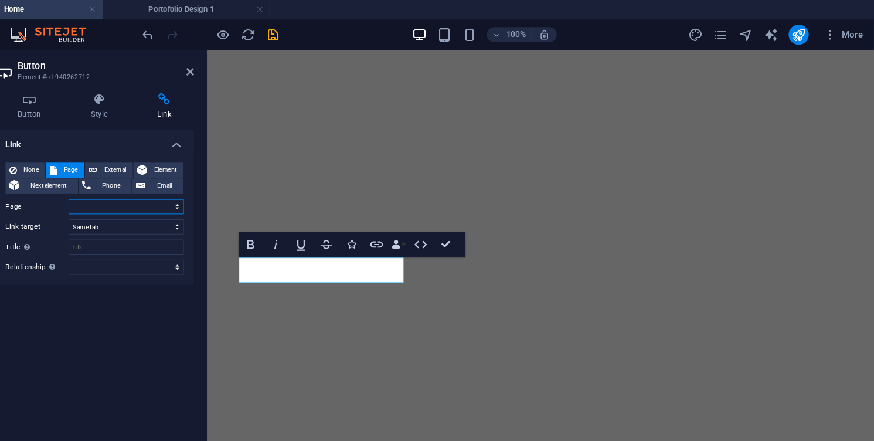
click at [147, 189] on select "Home Features Features 1 Pricing Blog Contact Privacy Legal Notice Portofolio D…" at bounding box center [177, 192] width 107 height 14
select select "8"
click at [124, 185] on select "Home Features Features 1 Pricing Blog Contact Privacy Legal Notice Portofolio D…" at bounding box center [177, 192] width 107 height 14
click at [172, 213] on select "New tab Same tab Overlay" at bounding box center [177, 211] width 107 height 14
click at [161, 290] on div "Link None Page External Element Next element Phone Email Page Home Features Fea…" at bounding box center [148, 267] width 185 height 292
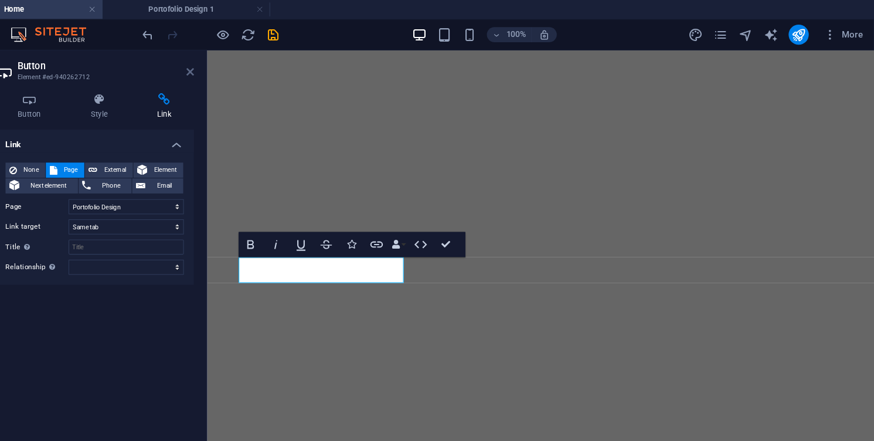
click at [236, 64] on icon at bounding box center [237, 66] width 7 height 9
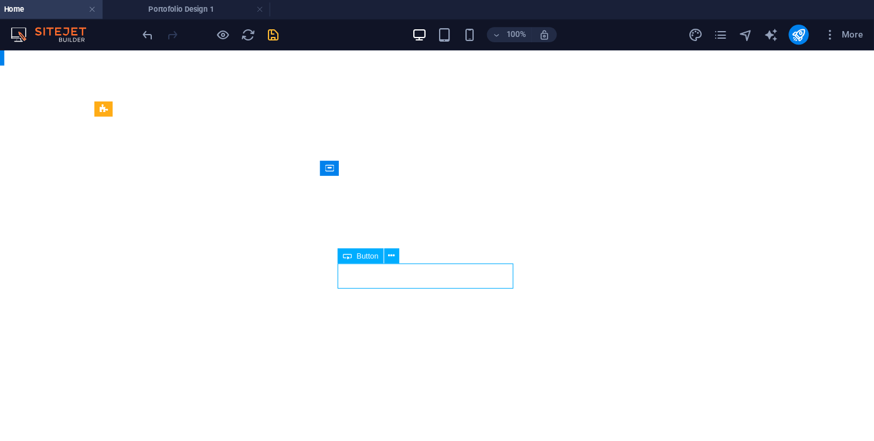
select select "%"
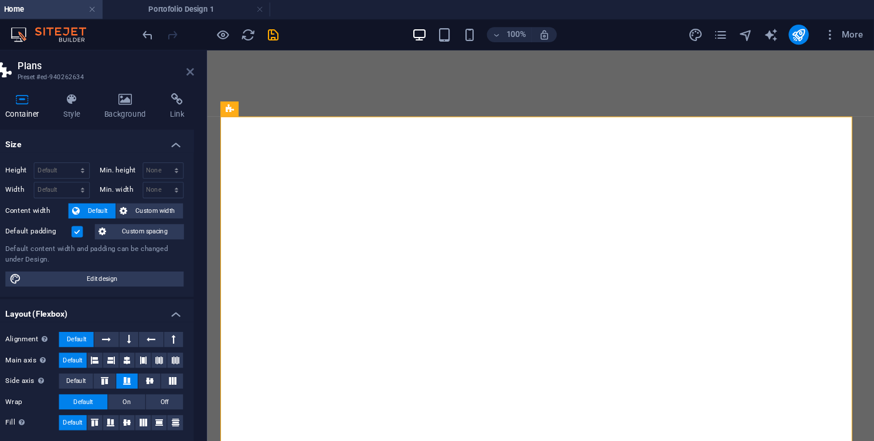
click at [240, 66] on icon at bounding box center [237, 66] width 7 height 9
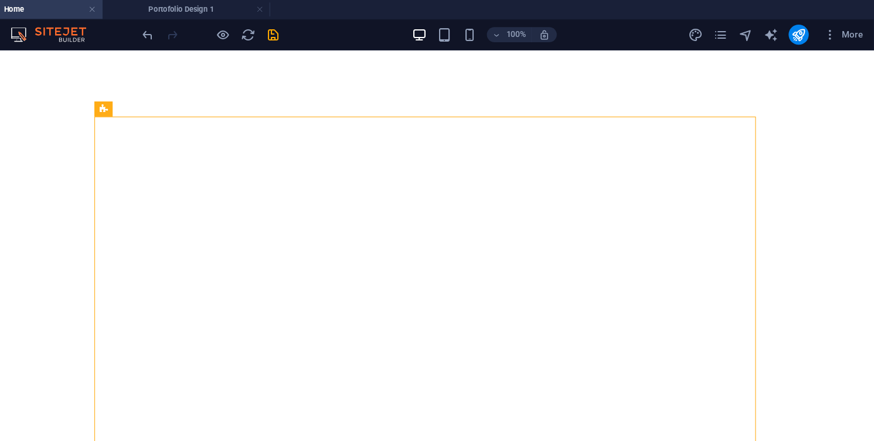
click at [722, 33] on div "More" at bounding box center [784, 32] width 168 height 19
click at [727, 32] on icon "pages" at bounding box center [730, 32] width 13 height 13
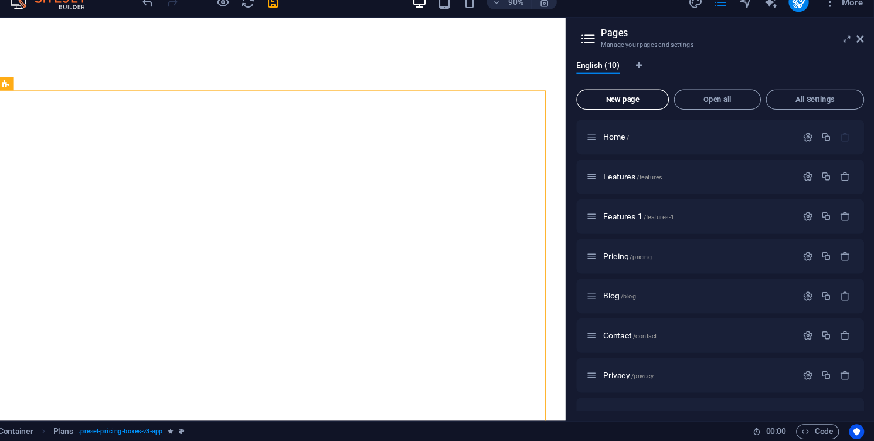
click at [639, 120] on span "New page" at bounding box center [640, 123] width 76 height 7
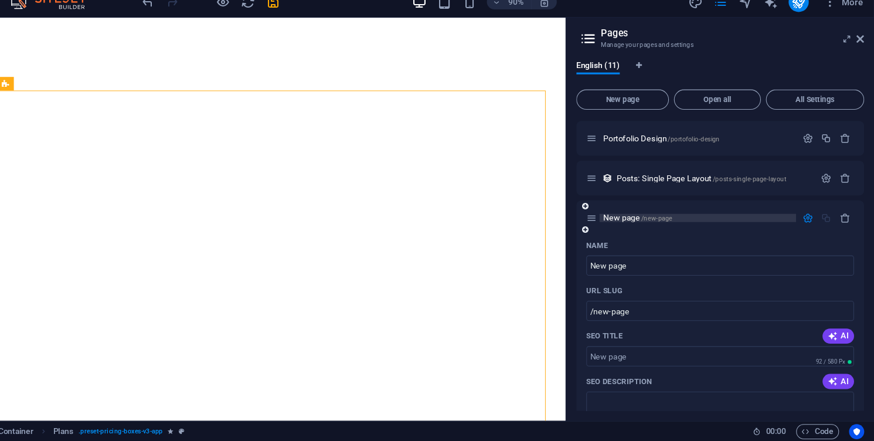
click at [638, 230] on span "New page /new-page" at bounding box center [654, 233] width 64 height 9
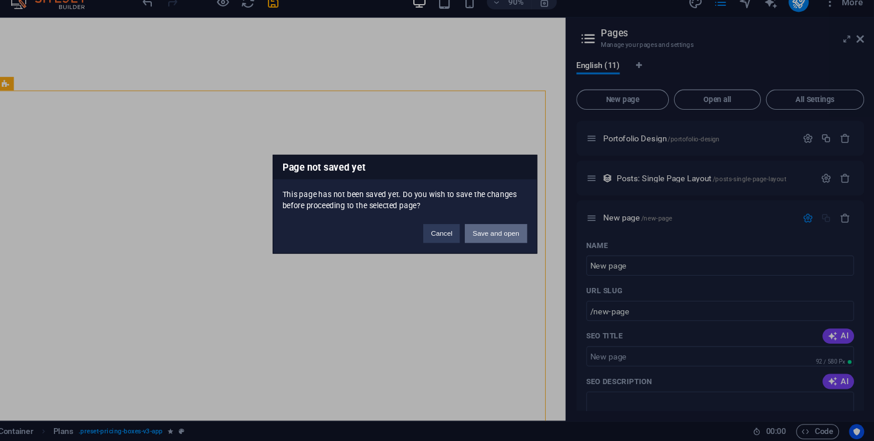
click at [519, 249] on button "Save and open" at bounding box center [521, 248] width 57 height 18
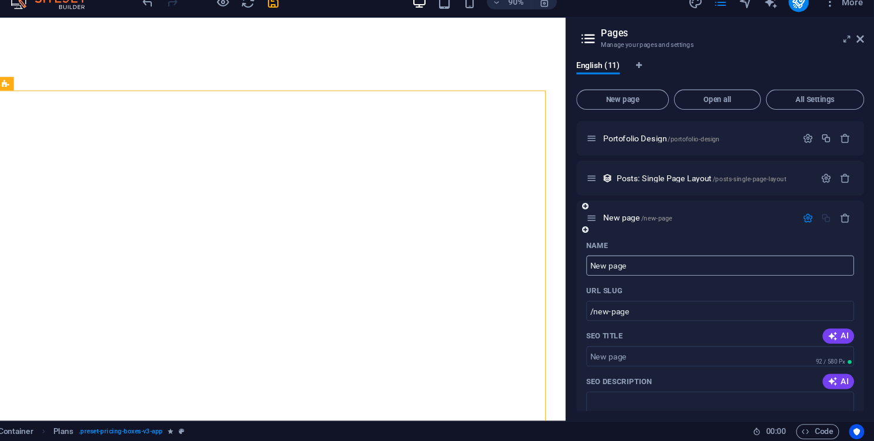
click at [651, 268] on input "New page" at bounding box center [730, 277] width 249 height 19
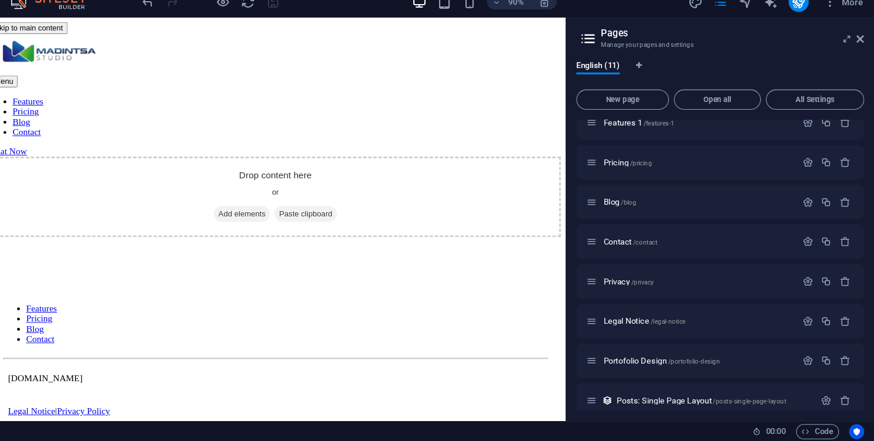
scroll to position [135, 0]
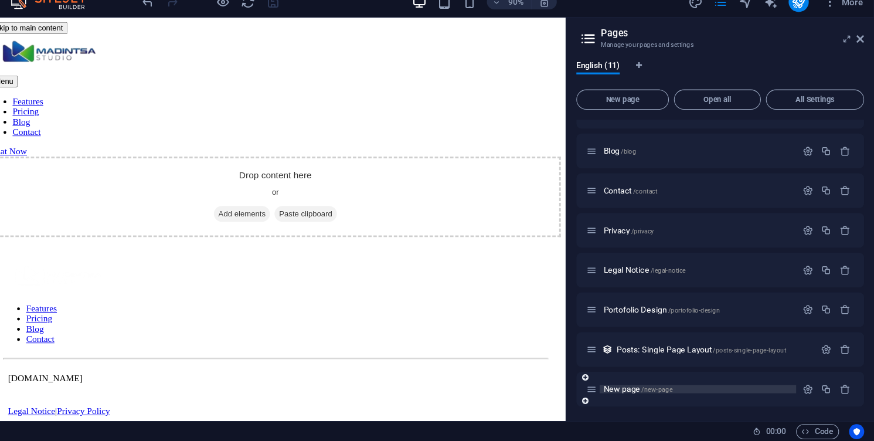
click at [672, 390] on span "/new-page" at bounding box center [671, 393] width 29 height 6
click at [845, 391] on icon "button" at bounding box center [847, 392] width 10 height 10
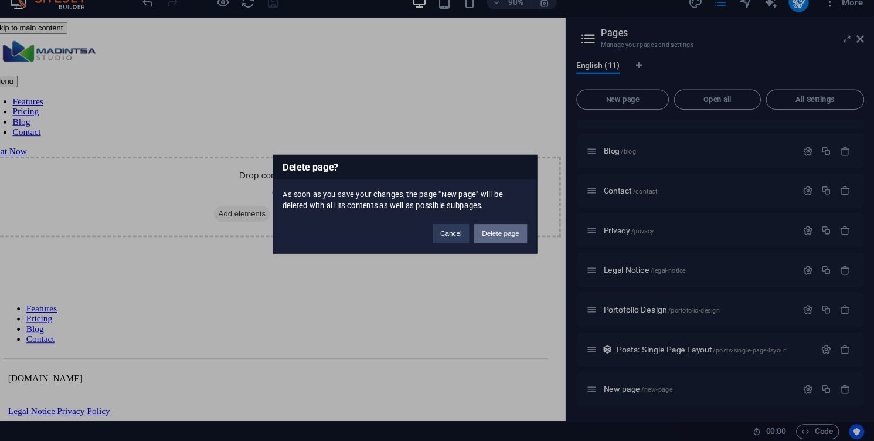
click at [521, 246] on button "Delete page" at bounding box center [526, 248] width 49 height 18
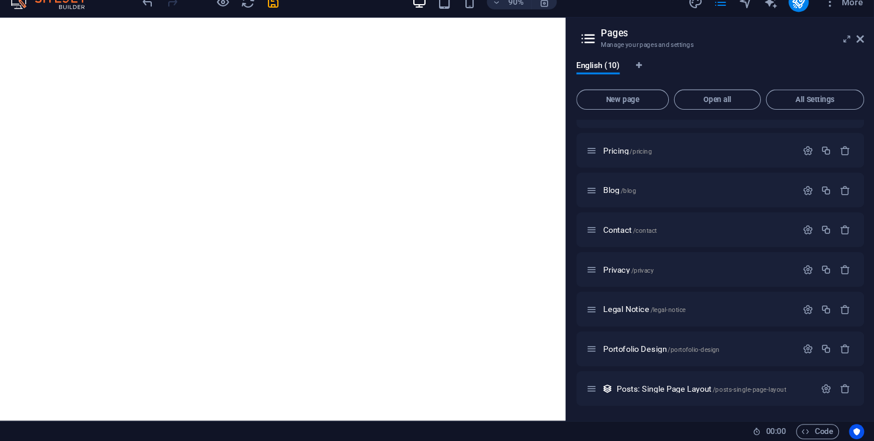
scroll to position [98, 0]
click at [658, 118] on button "New page" at bounding box center [640, 123] width 86 height 19
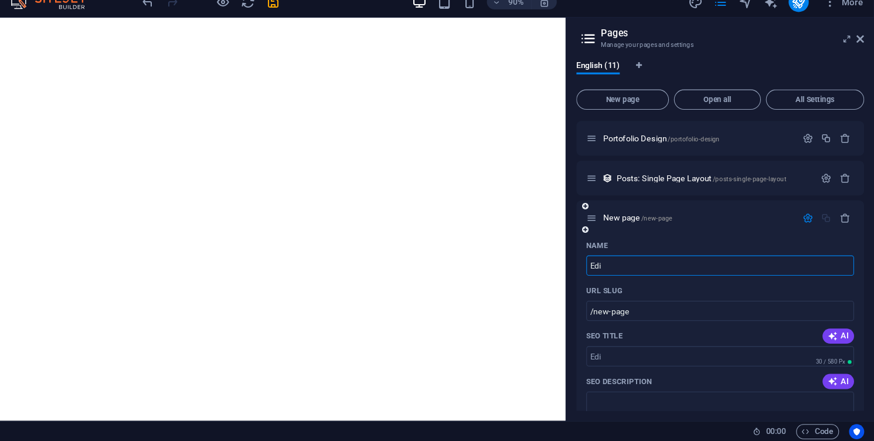
type input "Edi"
type input "/edi"
type input "Editor Po"
type input "/editor"
type input "Editor Portofolio"
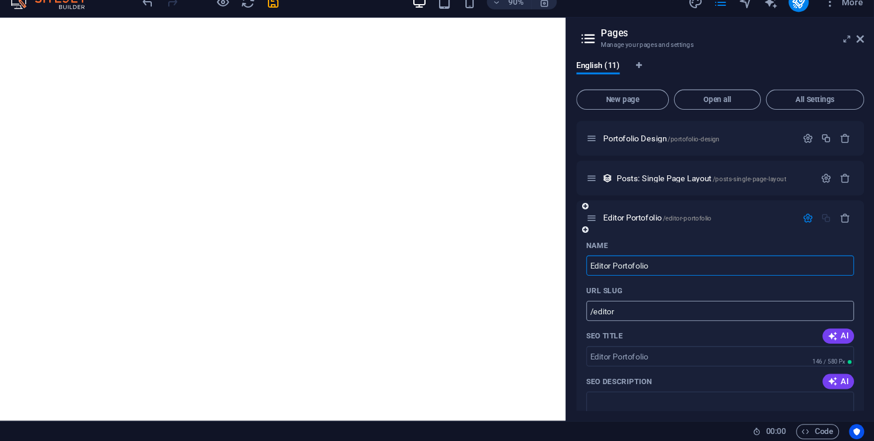
type input "/editor-portofolio"
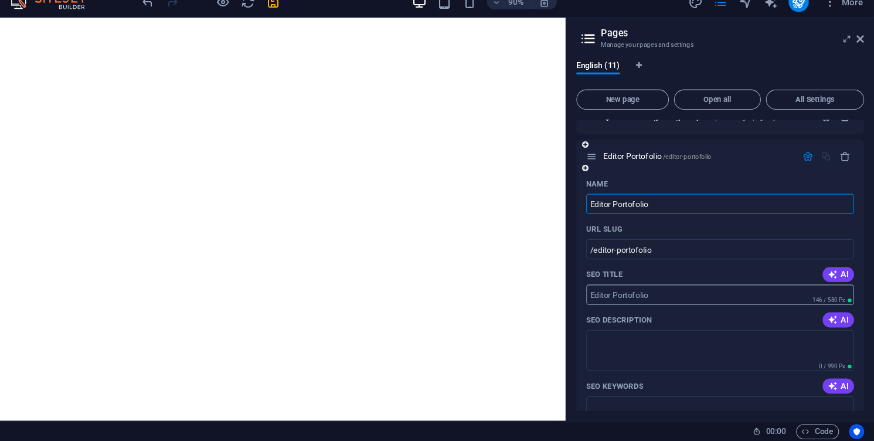
scroll to position [361, 0]
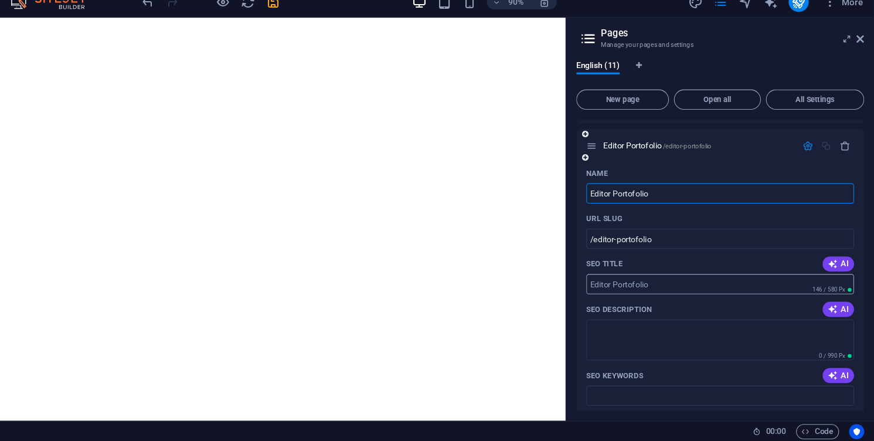
type input "Editor Portofolio"
click at [681, 300] on input "SEO Title" at bounding box center [730, 294] width 249 height 19
click at [831, 275] on icon "button" at bounding box center [835, 275] width 9 height 9
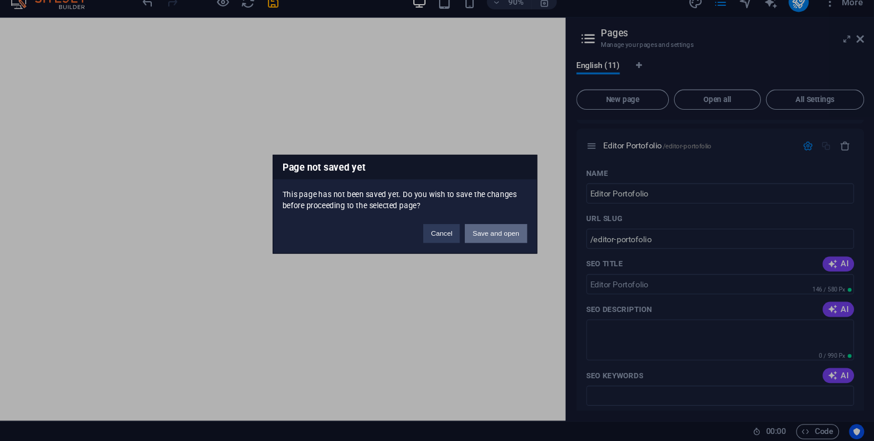
click at [515, 242] on button "Save and open" at bounding box center [521, 248] width 57 height 18
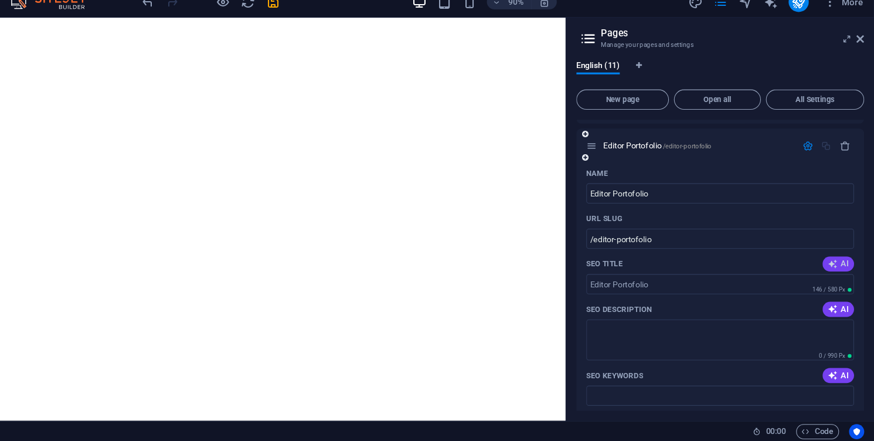
click at [836, 274] on icon "button" at bounding box center [835, 275] width 9 height 9
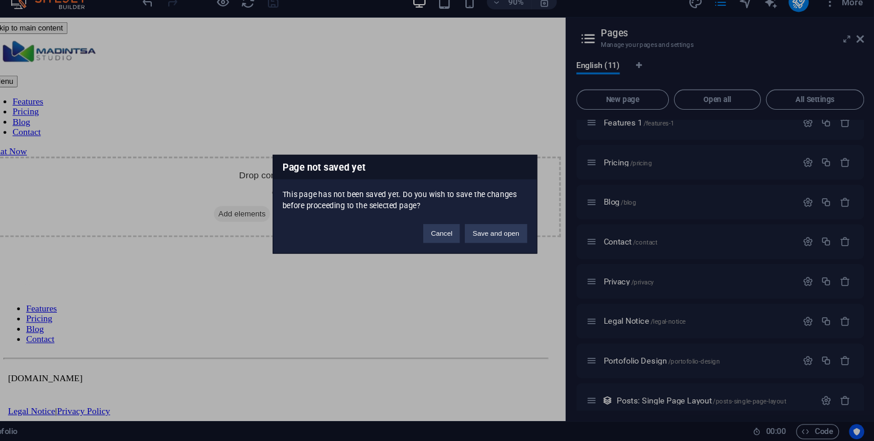
scroll to position [0, 0]
click at [695, 376] on div "Page not saved yet This page has not been saved yet. Do you wish to save the ch…" at bounding box center [437, 220] width 874 height 441
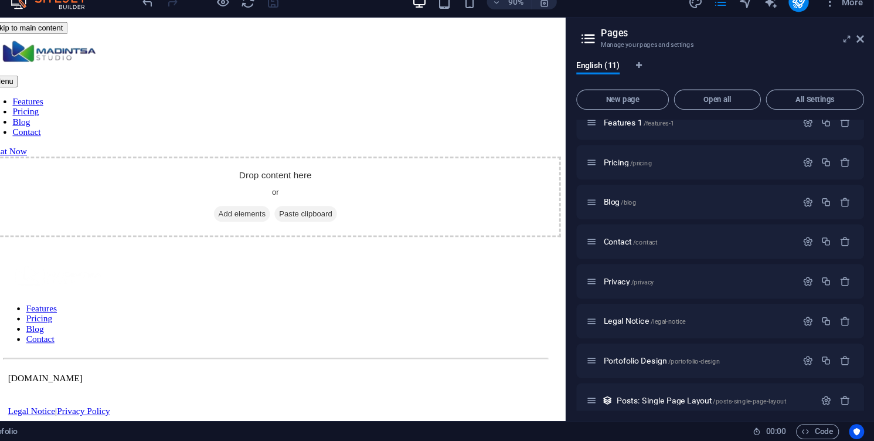
scroll to position [135, 0]
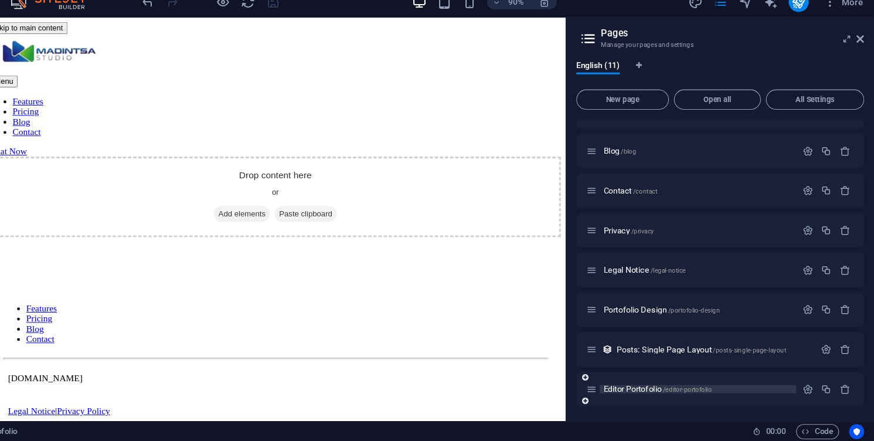
click at [693, 390] on span "/editor-portofolio" at bounding box center [701, 393] width 46 height 6
click at [762, 390] on p "Editor Portofolio /editor-portofolio" at bounding box center [710, 393] width 176 height 8
click at [807, 392] on icon "button" at bounding box center [812, 392] width 10 height 10
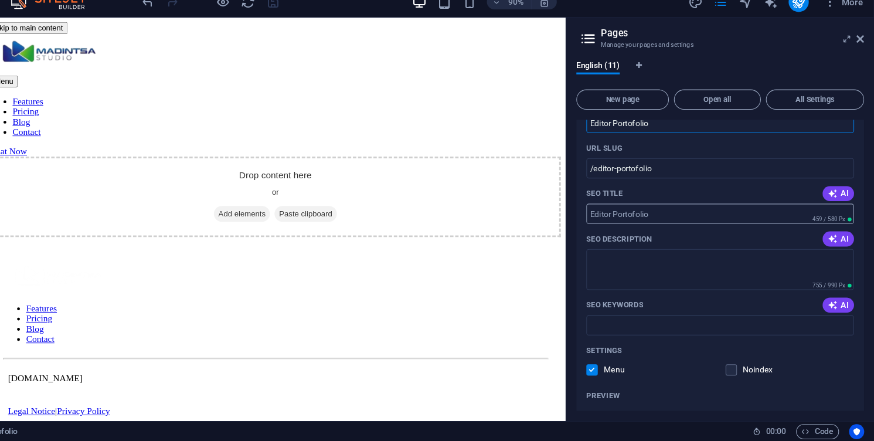
scroll to position [454, 0]
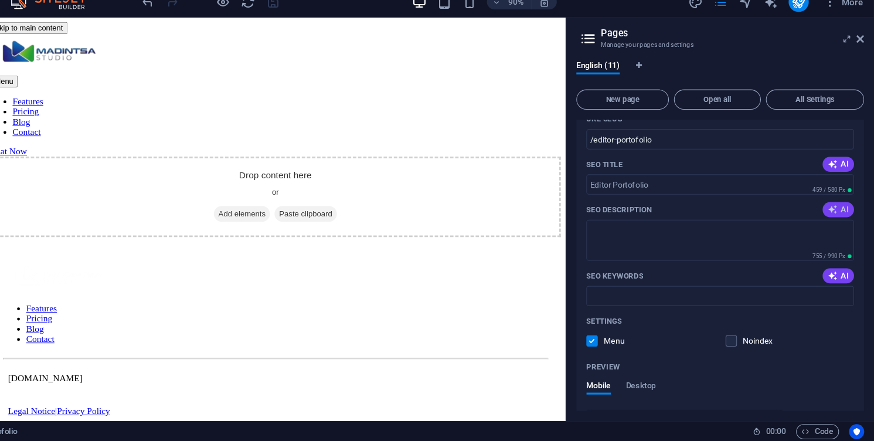
click at [842, 226] on span "AI" at bounding box center [841, 225] width 20 height 9
type textarea "Discover our Legal Notice and Privacy Policy at [GEOGRAPHIC_DATA], ensuring tra…"
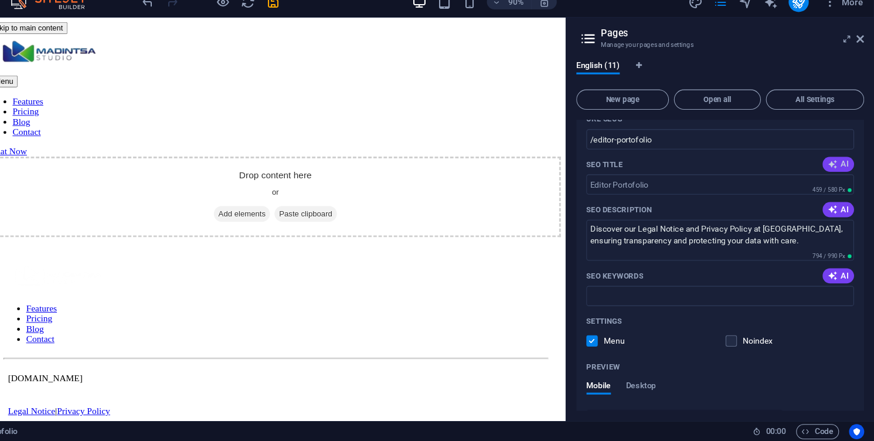
click at [839, 185] on span "AI" at bounding box center [841, 183] width 20 height 9
click at [838, 185] on div "AI" at bounding box center [840, 183] width 29 height 14
type input "Legal Notice & Privacy Policy"
drag, startPoint x: 816, startPoint y: 257, endPoint x: 607, endPoint y: 248, distance: 208.8
click at [607, 248] on textarea "Discover our Legal Notice and Privacy Policy at [GEOGRAPHIC_DATA], ensuring tra…" at bounding box center [730, 254] width 249 height 38
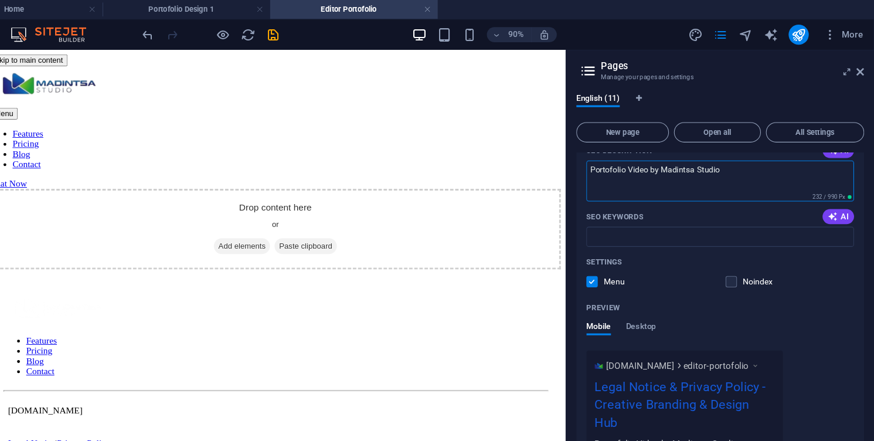
scroll to position [588, 0]
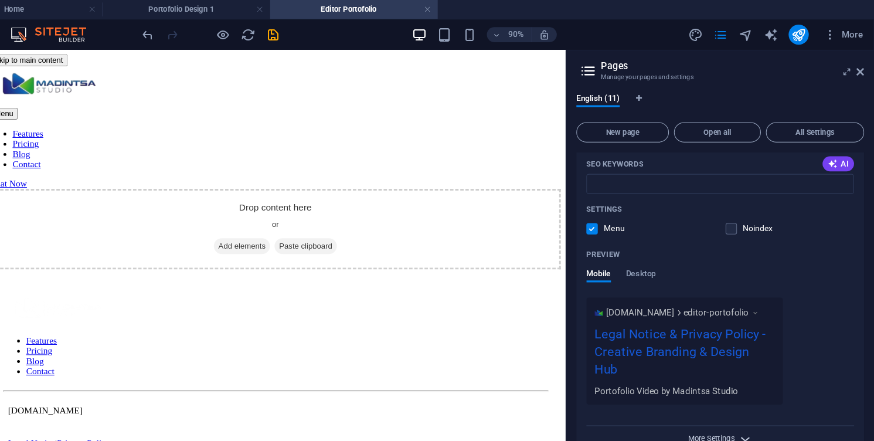
type textarea "Portofolio Video by Madintsa Studio"
click at [720, 404] on span "More Settings" at bounding box center [722, 408] width 43 height 8
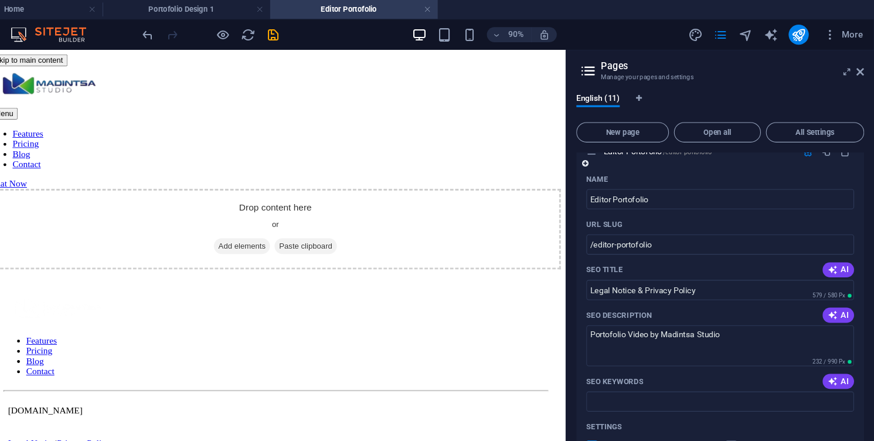
scroll to position [384, 0]
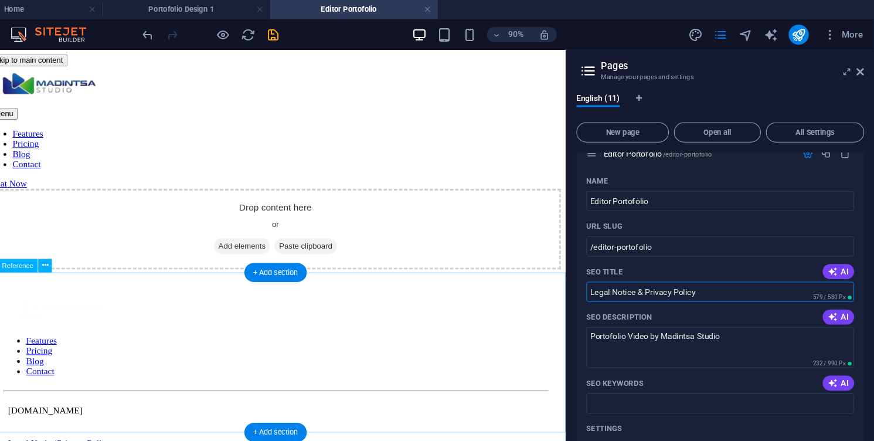
drag, startPoint x: 712, startPoint y: 324, endPoint x: 548, endPoint y: 303, distance: 165.4
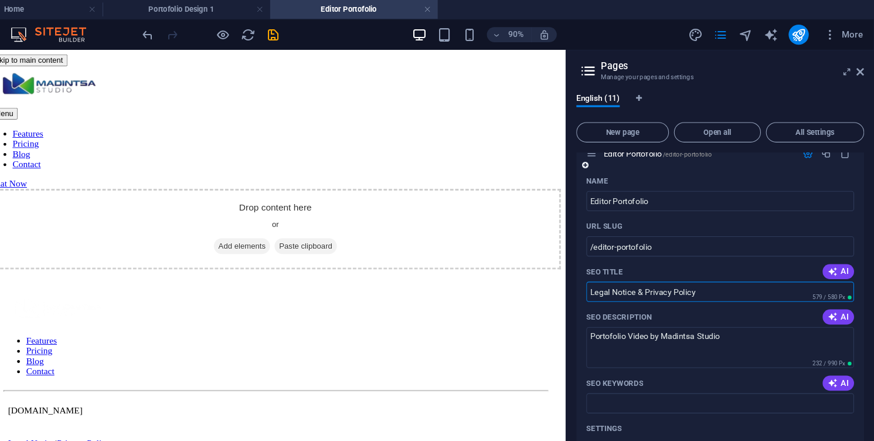
click at [646, 277] on input "Legal Notice & Privacy Policy" at bounding box center [730, 271] width 249 height 19
click at [632, 178] on input "Editor Portofolio" at bounding box center [730, 187] width 249 height 19
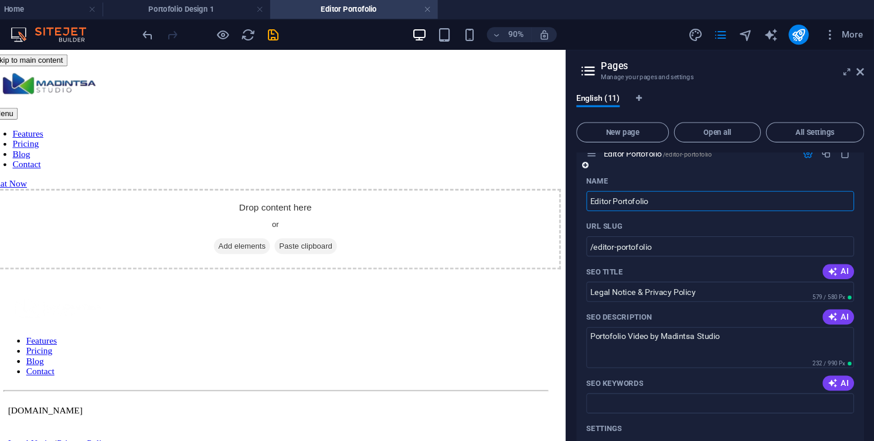
click at [631, 178] on input "Editor Portofolio" at bounding box center [730, 187] width 249 height 19
click at [650, 271] on input "Legal Notice & Privacy Policy" at bounding box center [730, 271] width 249 height 19
paste input "Editor Portofolio"
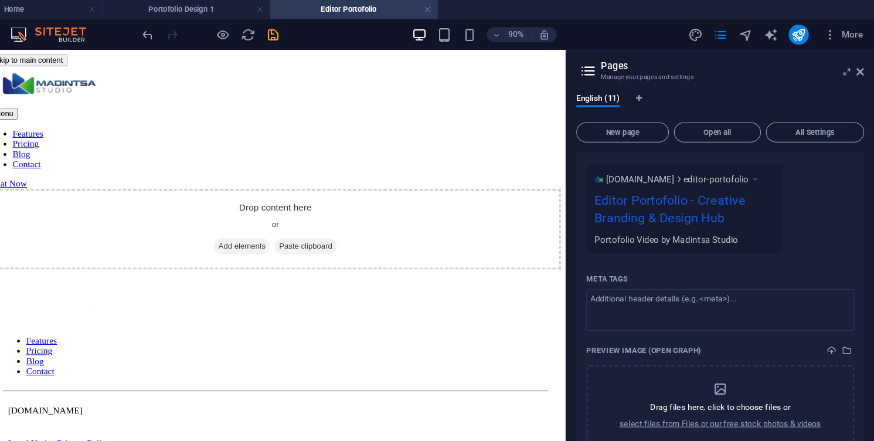
scroll to position [714, 0]
type input "Editor Portofolio"
click at [832, 215] on div "[DOMAIN_NAME] editor-portofolio Editor Portofolio - Creative Branding & Design …" at bounding box center [730, 192] width 249 height 83
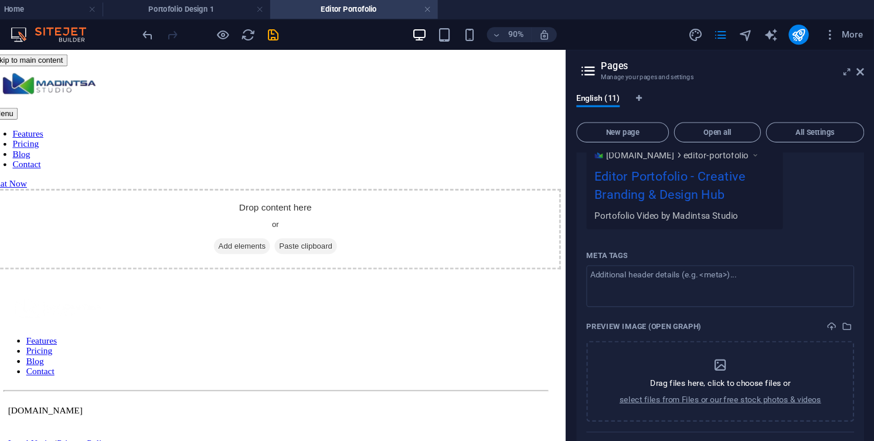
scroll to position [756, 0]
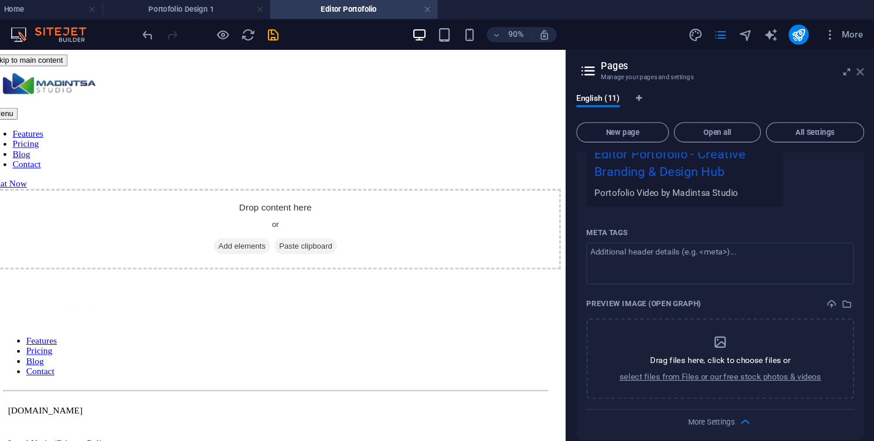
click at [860, 66] on icon at bounding box center [860, 66] width 7 height 9
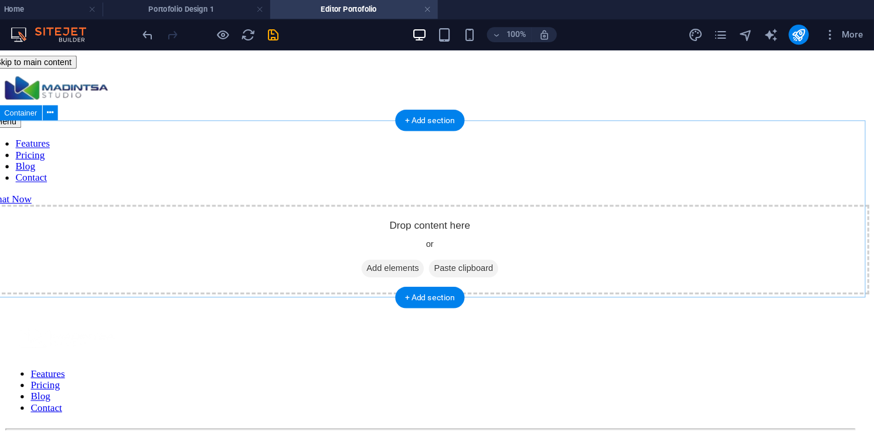
click at [377, 193] on div "Drop content here or Add elements Paste clipboard" at bounding box center [400, 234] width 818 height 83
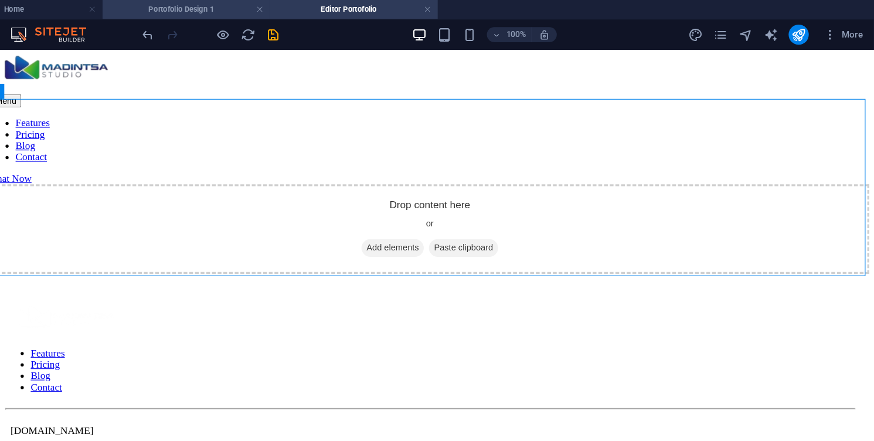
click at [259, 5] on h4 "Portofolio Design 1" at bounding box center [234, 8] width 156 height 13
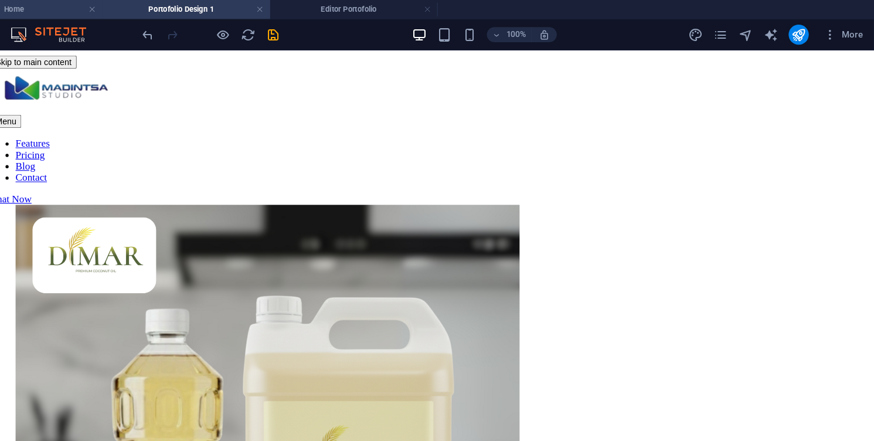
click at [97, 1] on li "Home" at bounding box center [78, 9] width 156 height 18
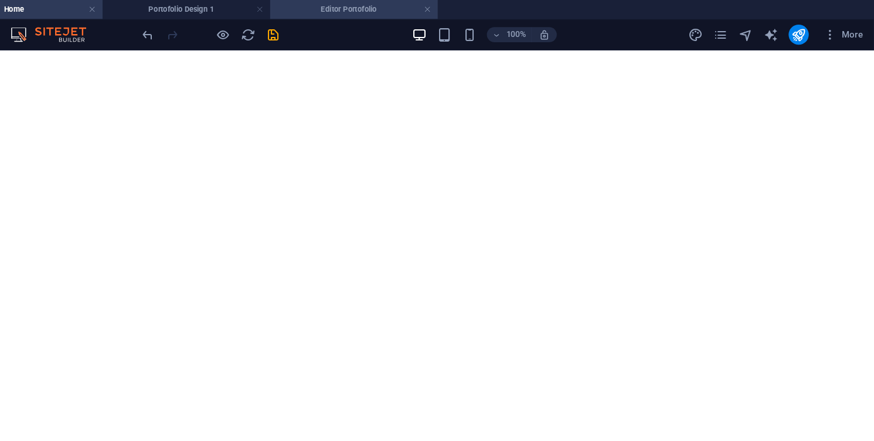
click at [373, 13] on h4 "Editor Portofolio" at bounding box center [390, 8] width 156 height 13
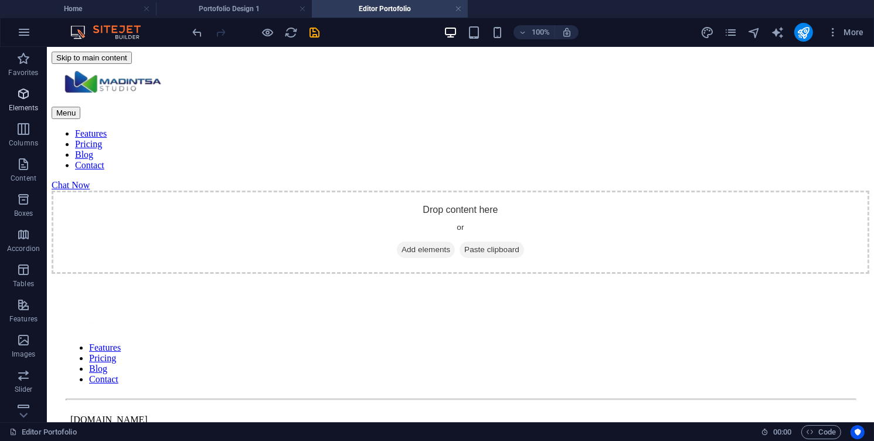
click at [18, 85] on button "Elements" at bounding box center [23, 99] width 47 height 35
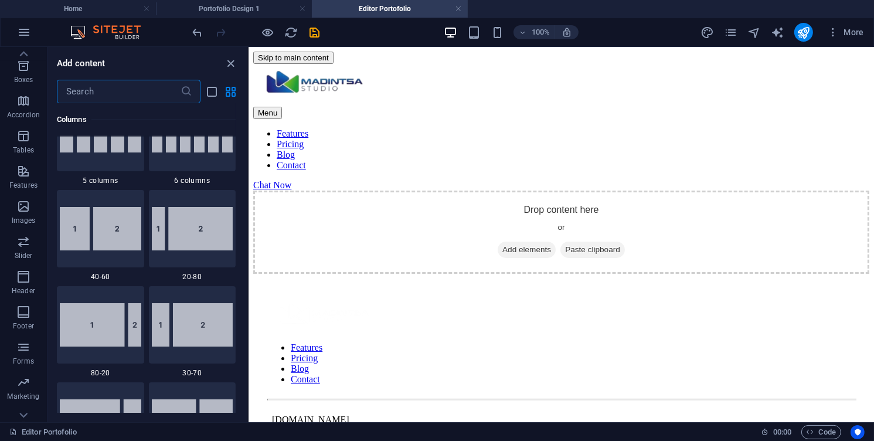
scroll to position [138, 0]
click at [25, 203] on icon "button" at bounding box center [23, 202] width 14 height 14
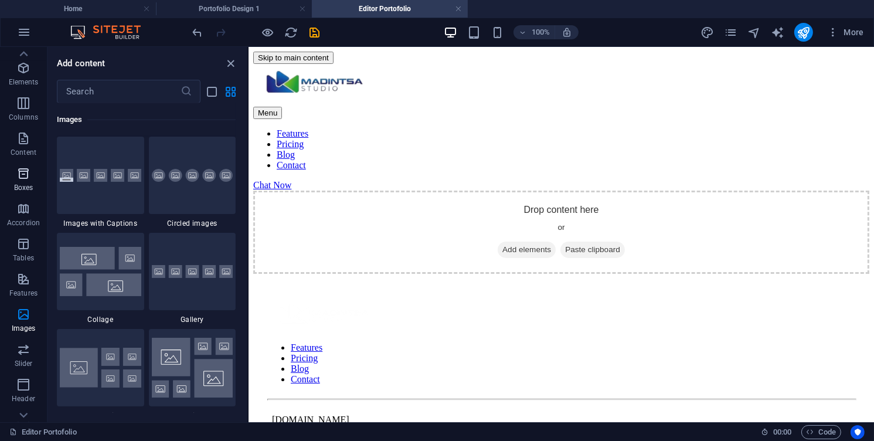
scroll to position [0, 0]
click at [92, 87] on input "text" at bounding box center [119, 91] width 124 height 23
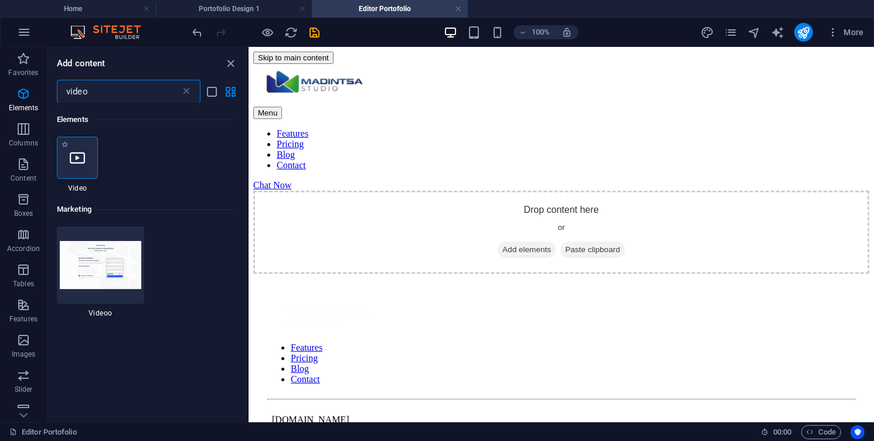
type input "video"
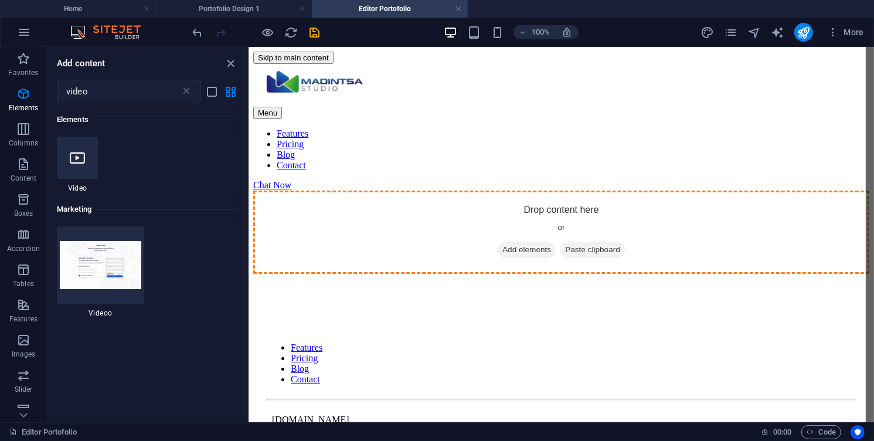
select select "%"
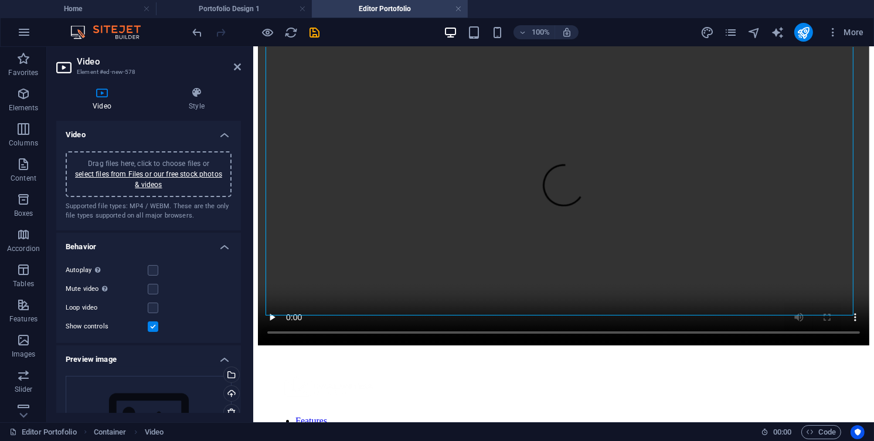
scroll to position [168, 0]
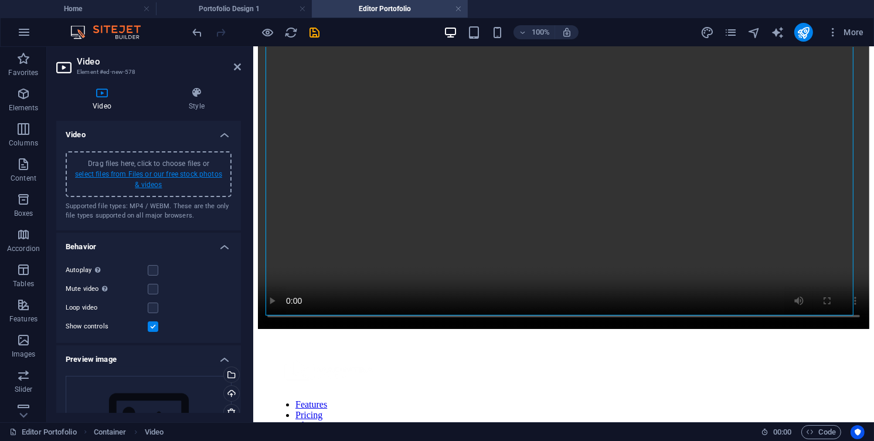
click at [166, 173] on link "select files from Files or our free stock photos & videos" at bounding box center [148, 179] width 147 height 19
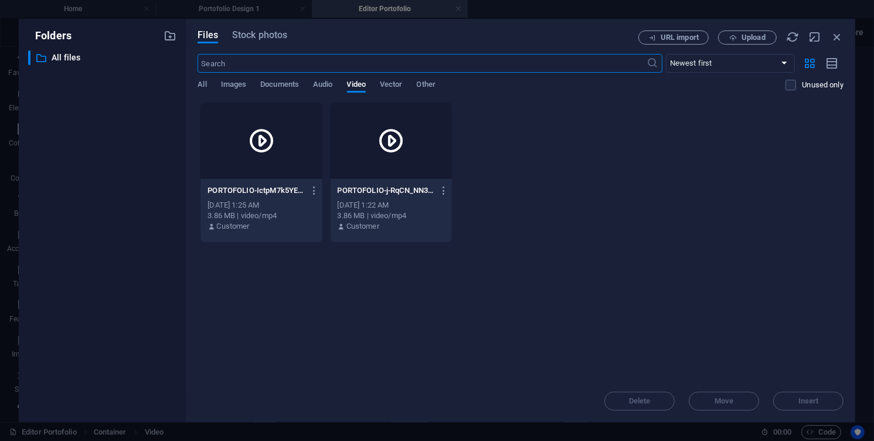
scroll to position [0, 0]
click at [751, 30] on button "Upload" at bounding box center [747, 37] width 59 height 14
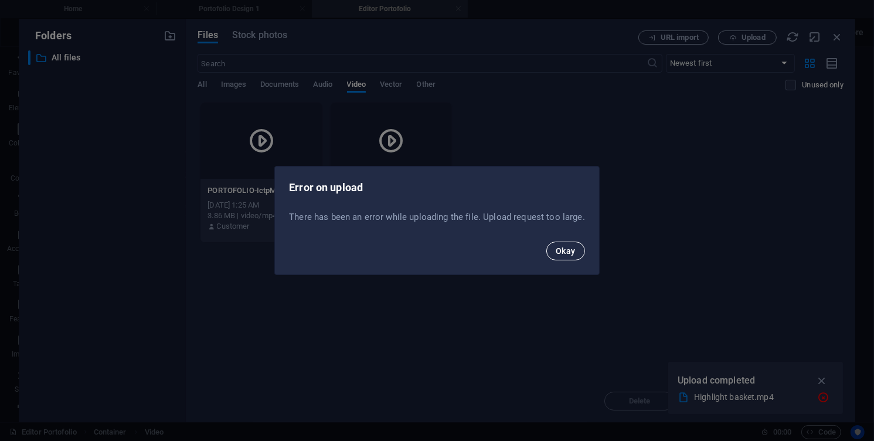
click at [569, 253] on span "Okay" at bounding box center [566, 250] width 20 height 9
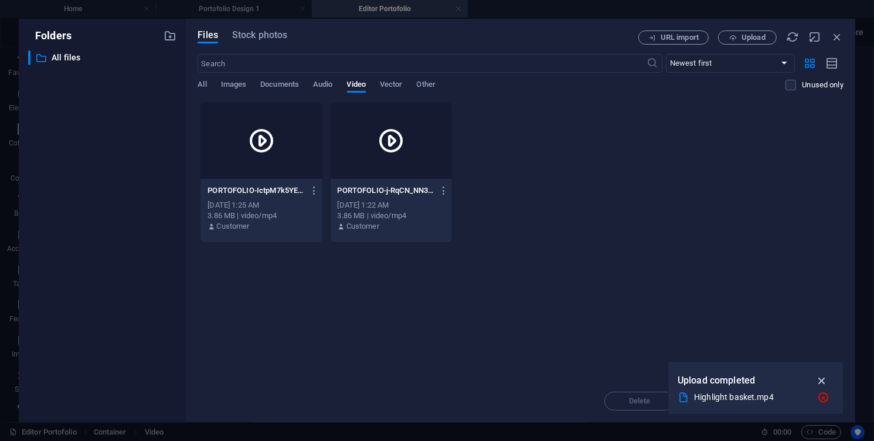
click at [822, 376] on icon "button" at bounding box center [821, 380] width 13 height 13
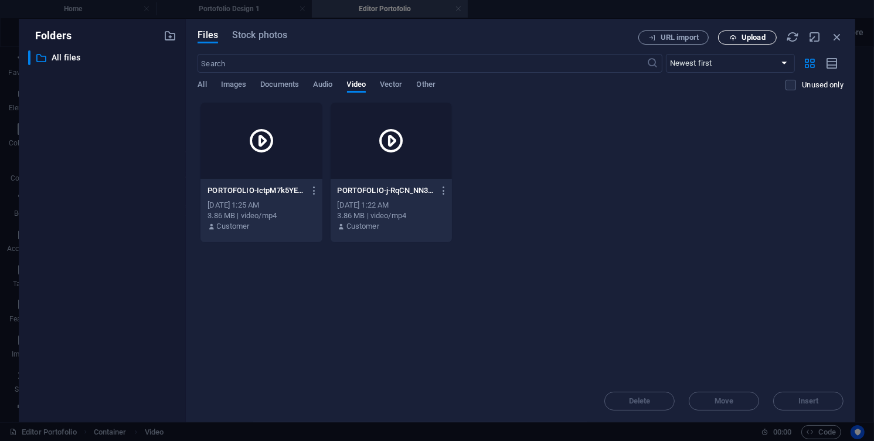
click at [740, 35] on span "Upload" at bounding box center [747, 38] width 48 height 8
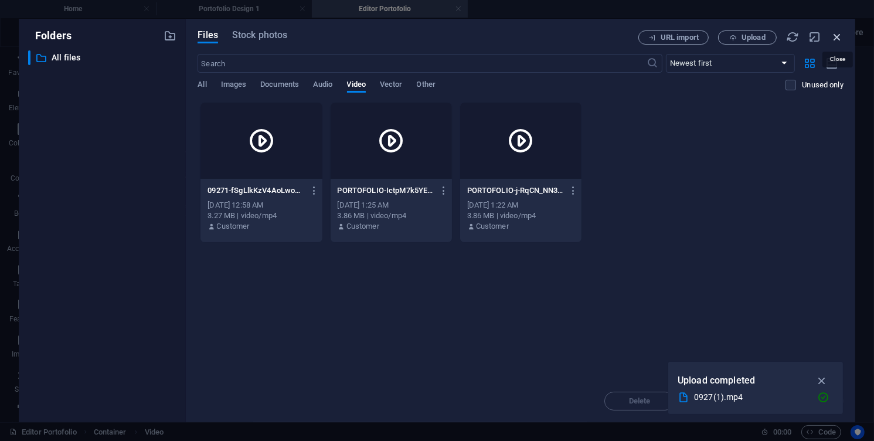
click at [840, 33] on icon "button" at bounding box center [837, 36] width 13 height 13
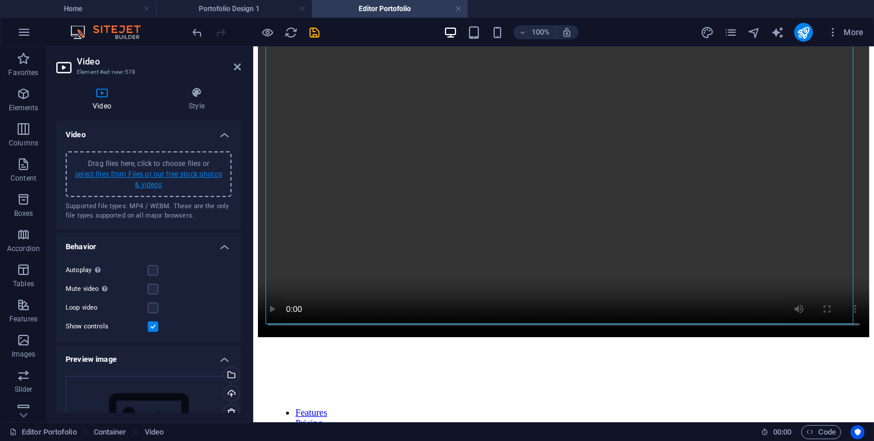
click at [145, 176] on link "select files from Files or our free stock photos & videos" at bounding box center [148, 179] width 147 height 19
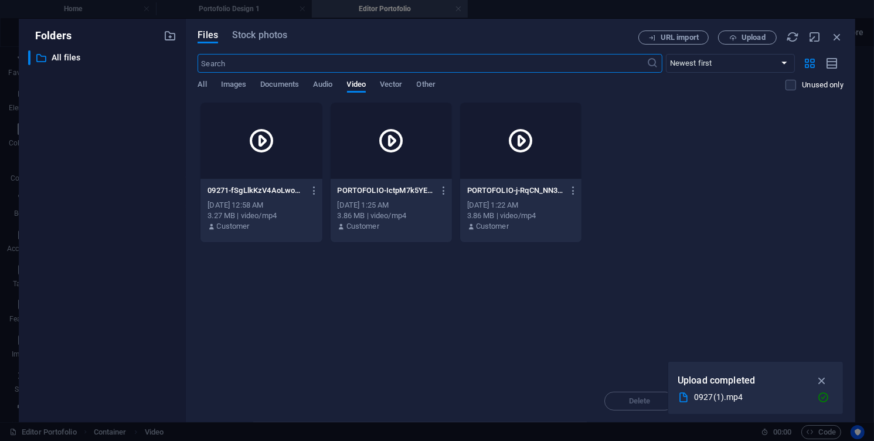
click at [518, 148] on icon at bounding box center [520, 141] width 28 height 28
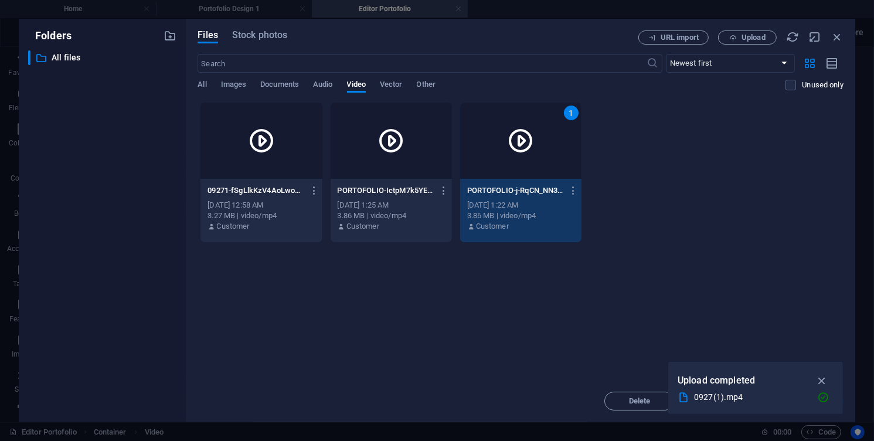
click at [235, 138] on div at bounding box center [260, 141] width 121 height 76
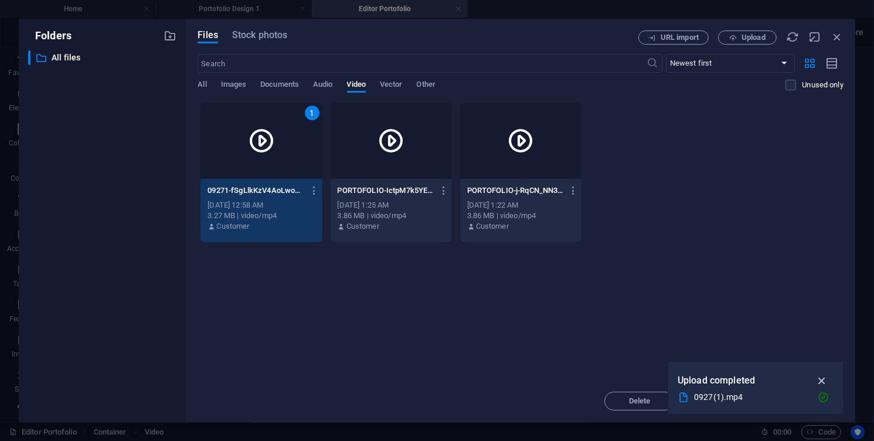
click at [819, 378] on icon "button" at bounding box center [821, 380] width 13 height 13
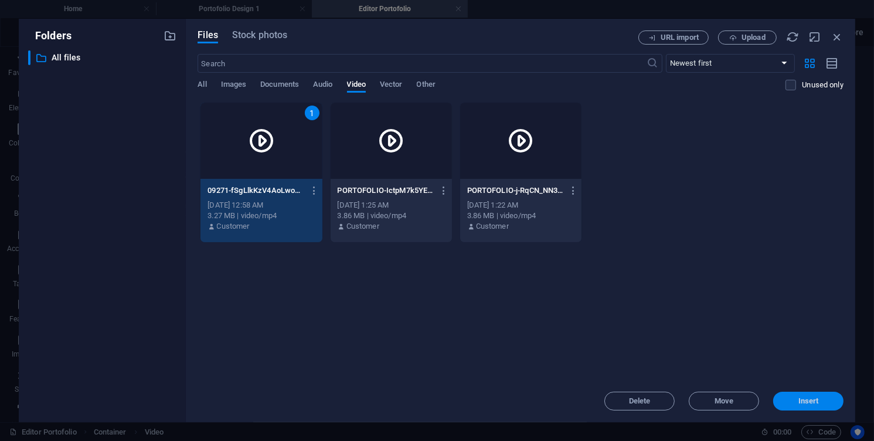
click at [819, 393] on button "Insert" at bounding box center [808, 401] width 70 height 19
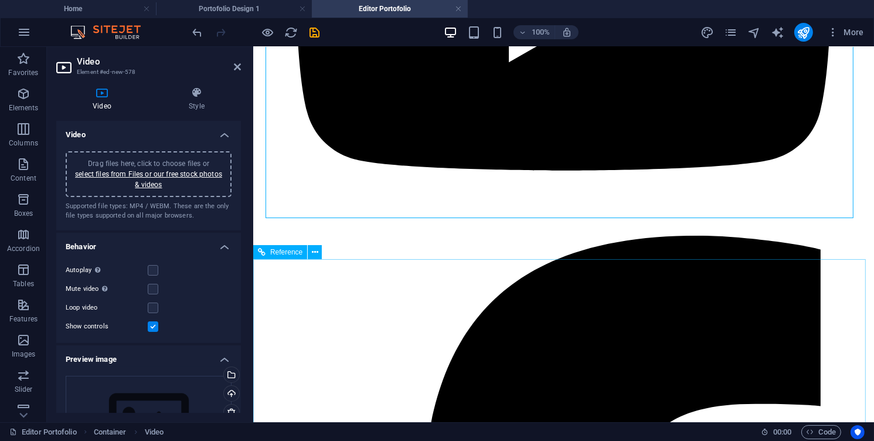
scroll to position [979, 0]
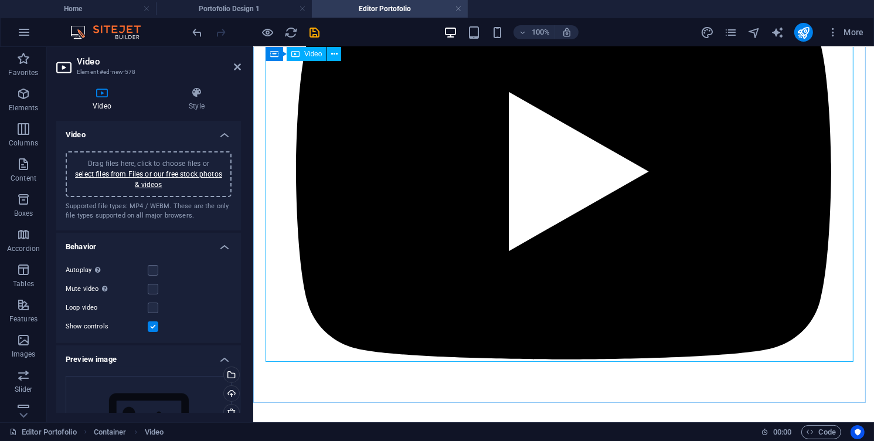
scroll to position [845, 0]
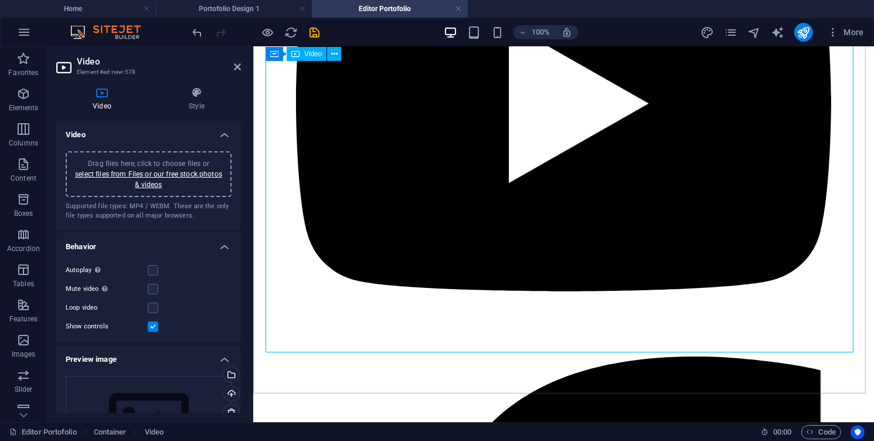
click at [240, 70] on icon at bounding box center [237, 66] width 7 height 9
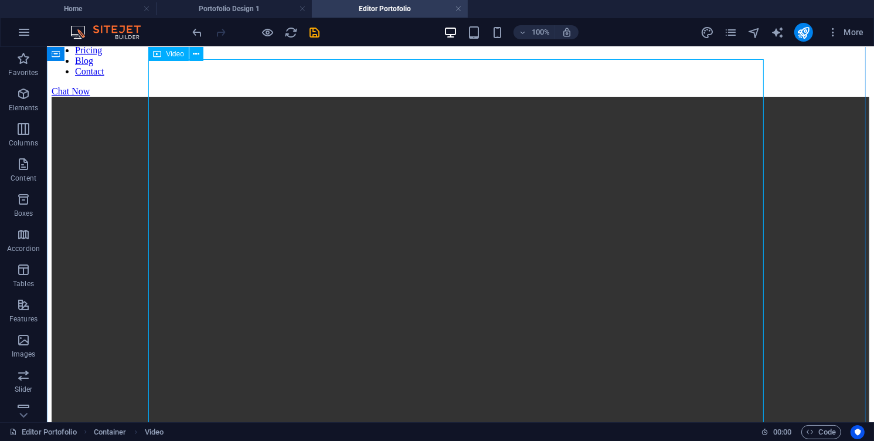
scroll to position [0, 0]
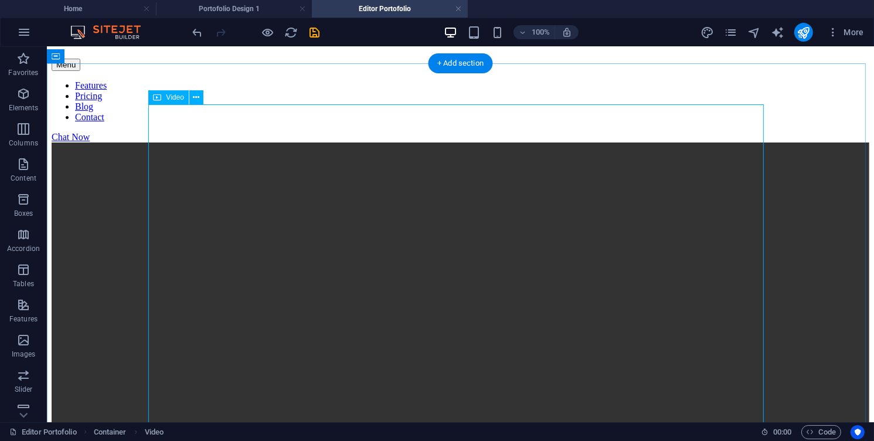
click at [355, 184] on figure at bounding box center [460, 347] width 818 height 411
